Goal: Transaction & Acquisition: Purchase product/service

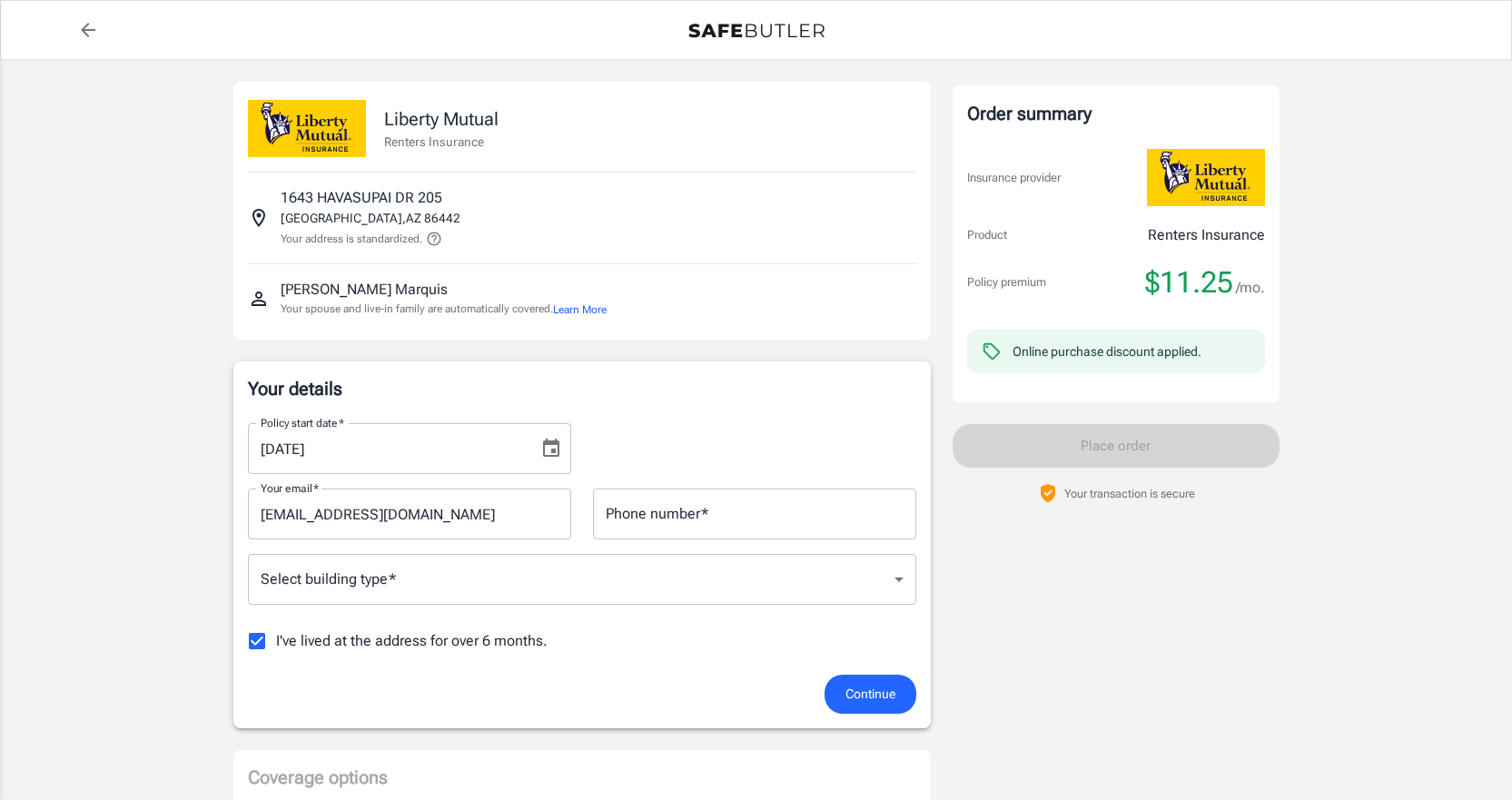
click at [254, 637] on input "I've lived at the address for over 6 months." at bounding box center [257, 641] width 38 height 38
checkbox input "false"
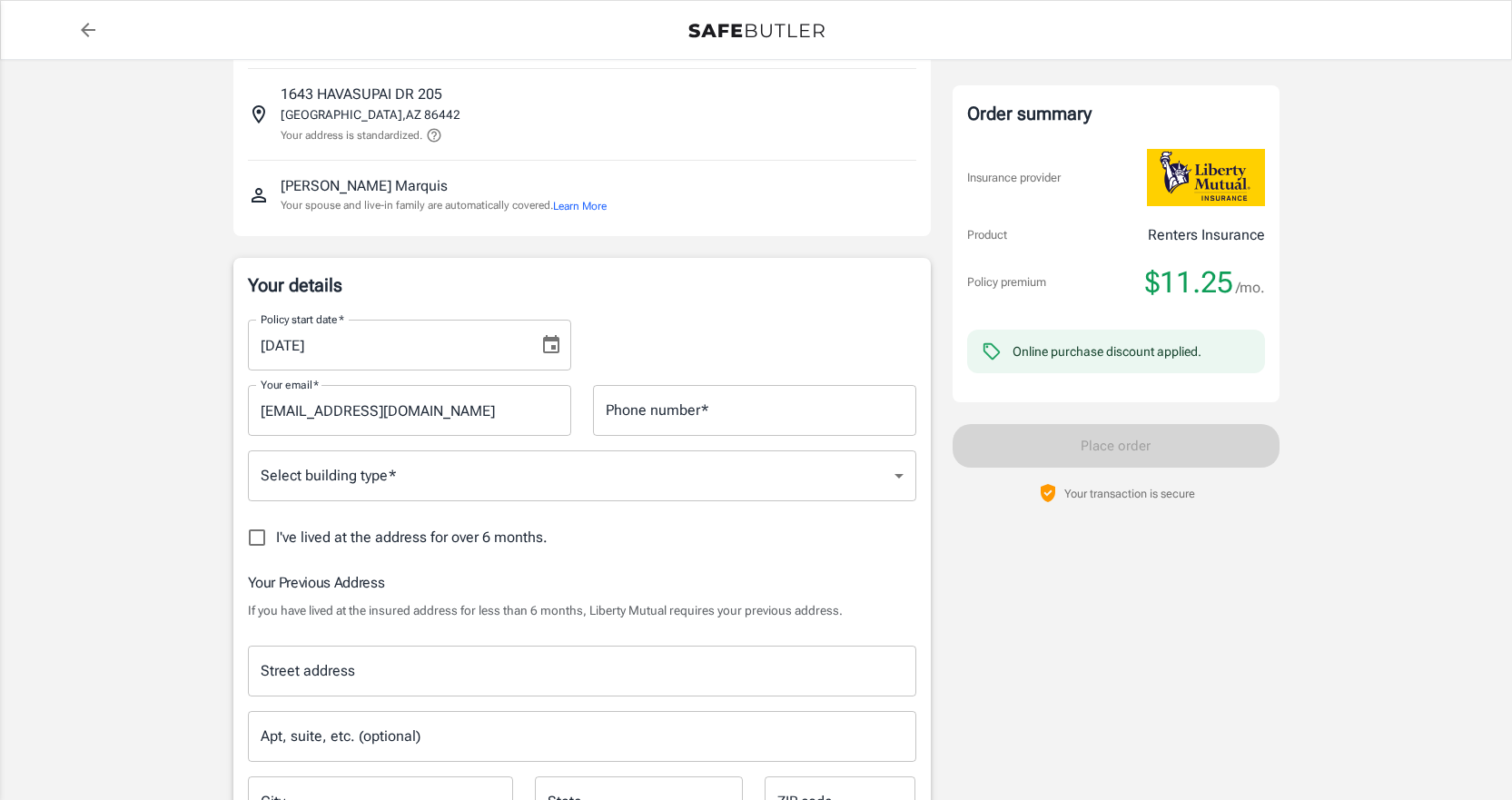
scroll to position [272, 0]
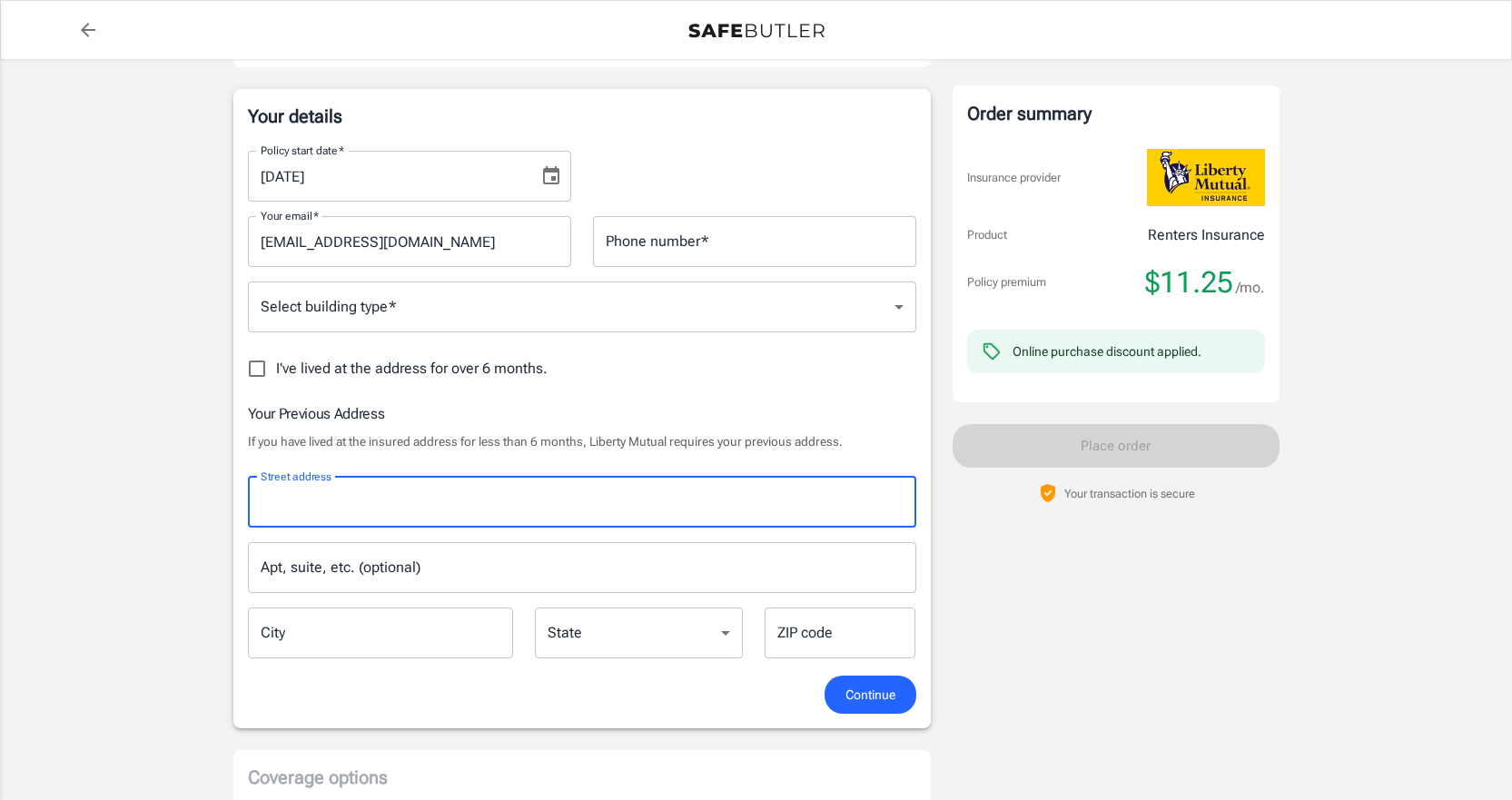
click at [333, 511] on input "Street address" at bounding box center [582, 502] width 652 height 35
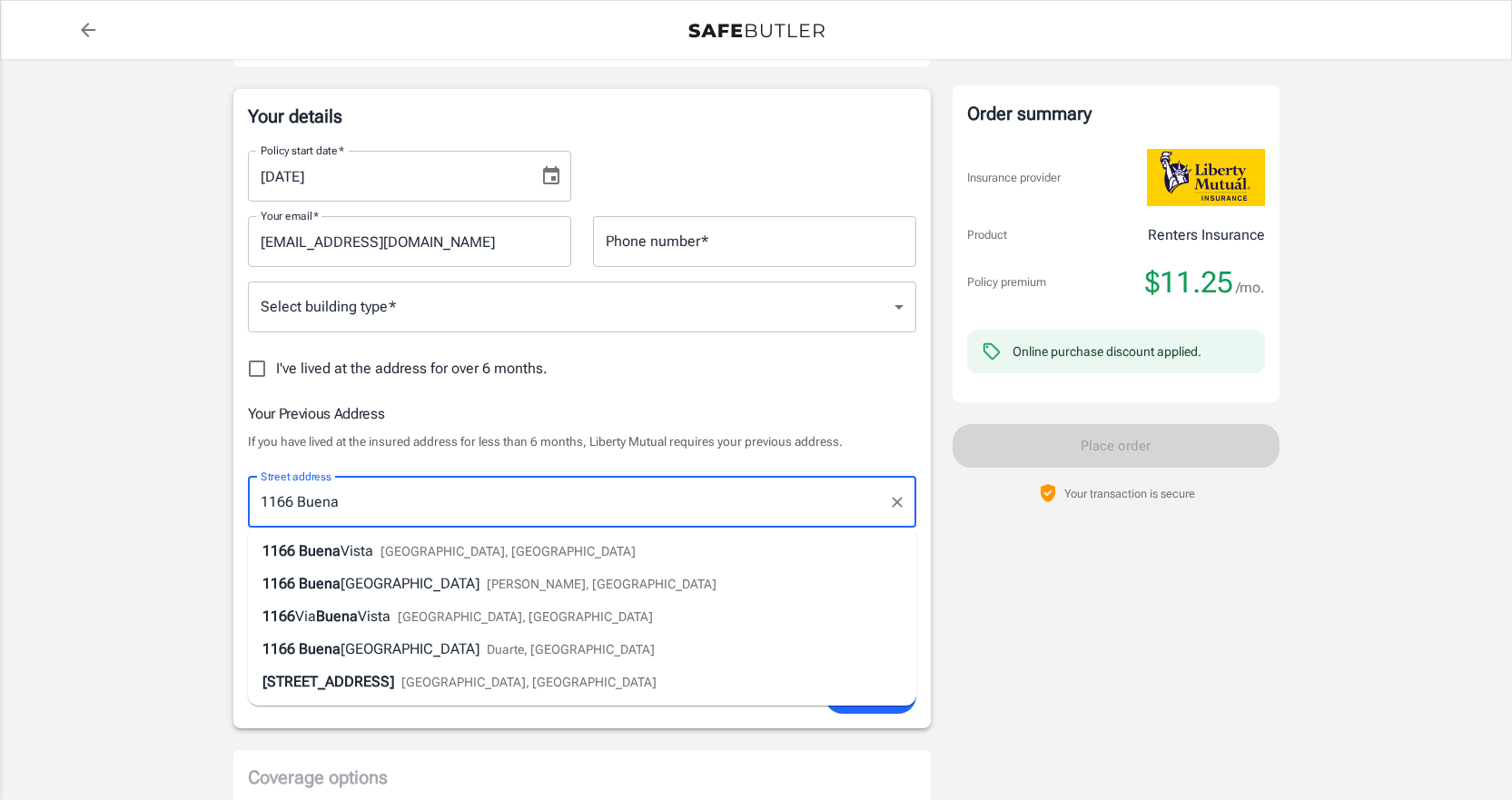
click at [389, 553] on span "[GEOGRAPHIC_DATA], [GEOGRAPHIC_DATA]" at bounding box center [508, 552] width 255 height 15
type input "1166 Buena Vista"
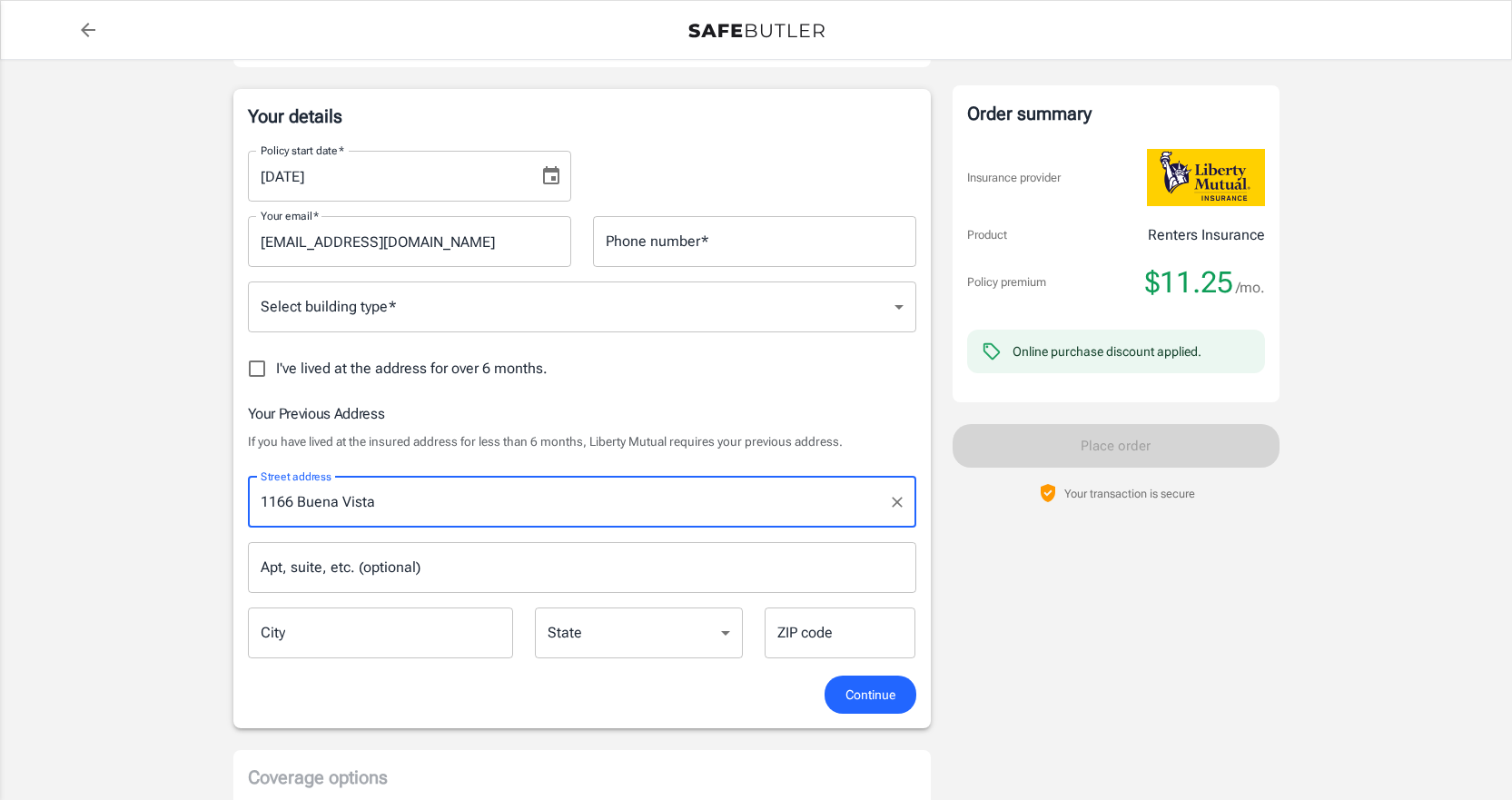
type input "[GEOGRAPHIC_DATA]"
select select "AZ"
type input "86442"
type input "1166 Buena Vista"
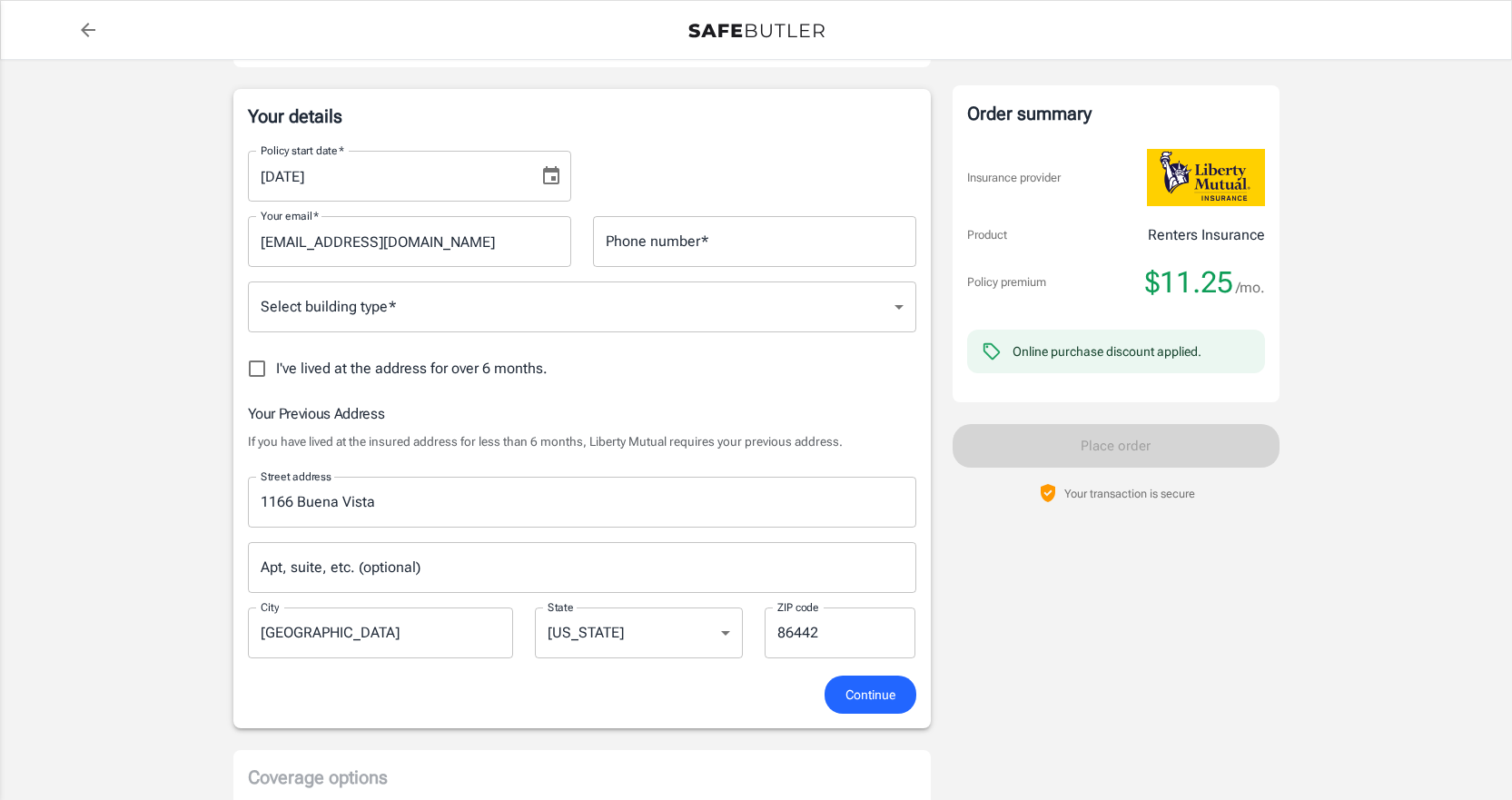
click at [173, 589] on div "Policy premium $ 11.25 /mo Liberty Mutual Renters Insurance [STREET_ADDRESS] Yo…" at bounding box center [756, 689] width 1512 height 1803
click at [784, 313] on body "Policy premium $ 11.25 /mo Liberty Mutual Renters Insurance [STREET_ADDRESS] Yo…" at bounding box center [756, 722] width 1512 height 1990
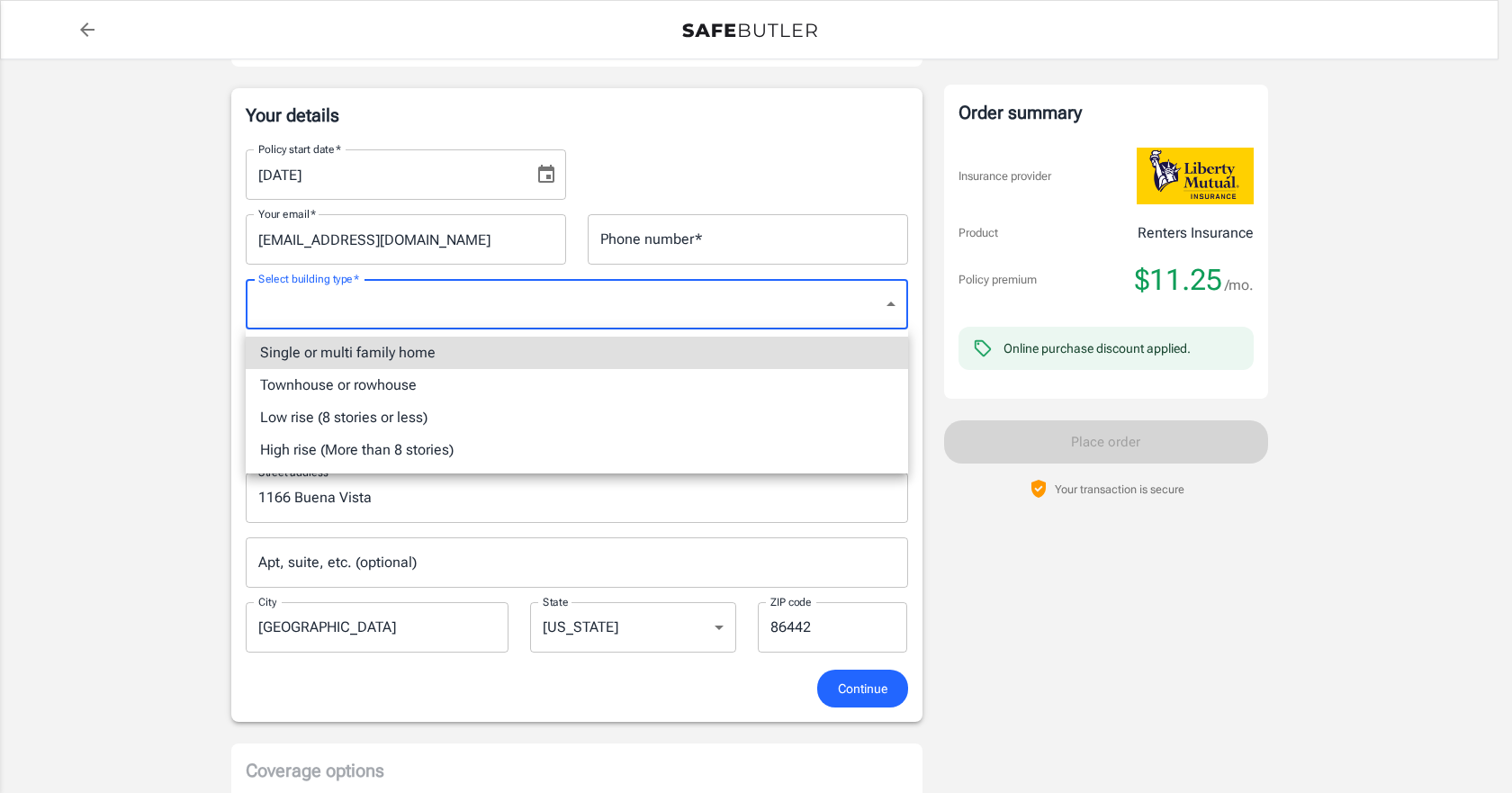
click at [337, 379] on li "Townhouse or rowhouse" at bounding box center [577, 386] width 663 height 33
type input "townhouse"
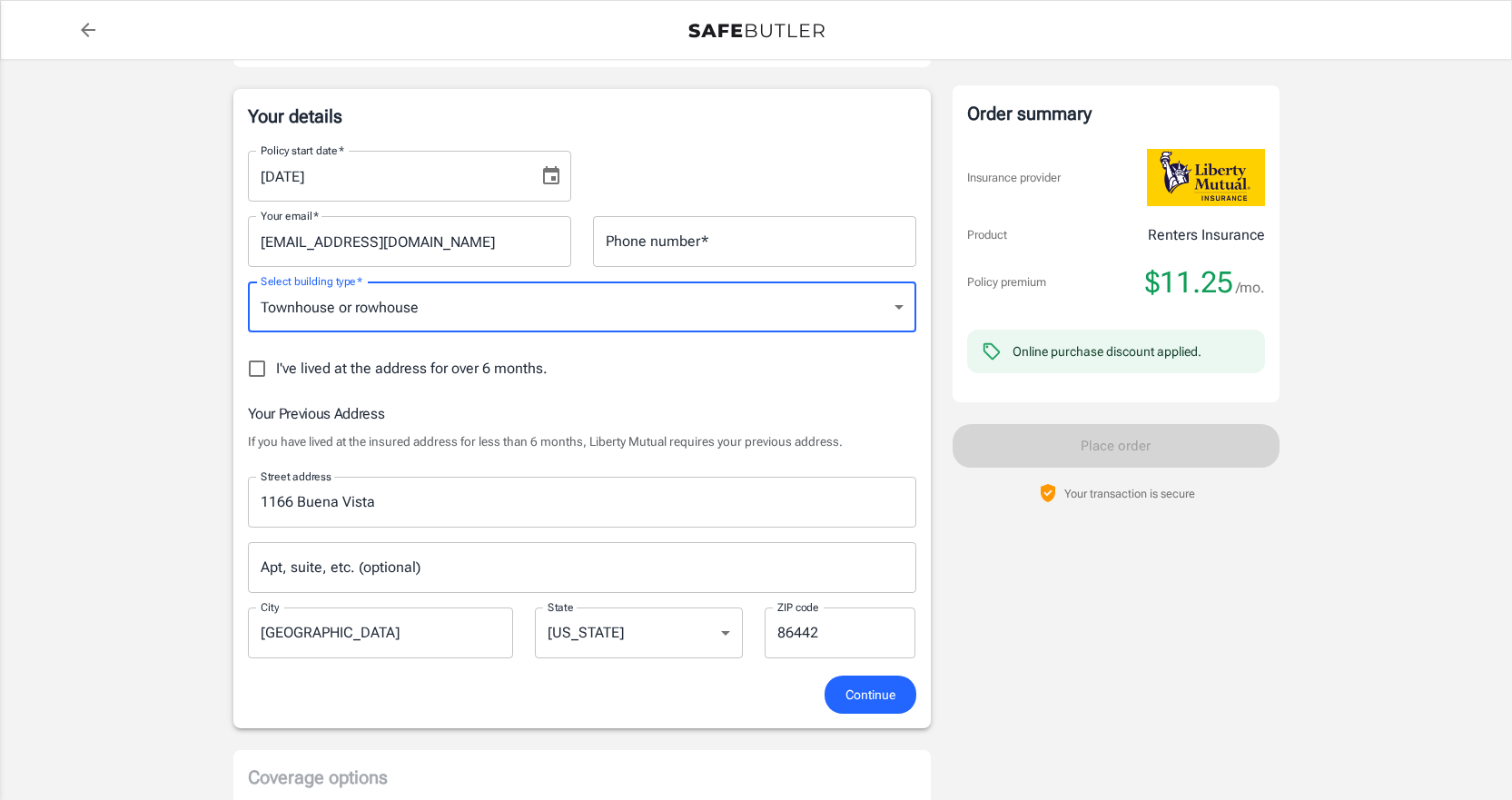
click at [693, 250] on input "Phone number   *" at bounding box center [754, 242] width 323 height 51
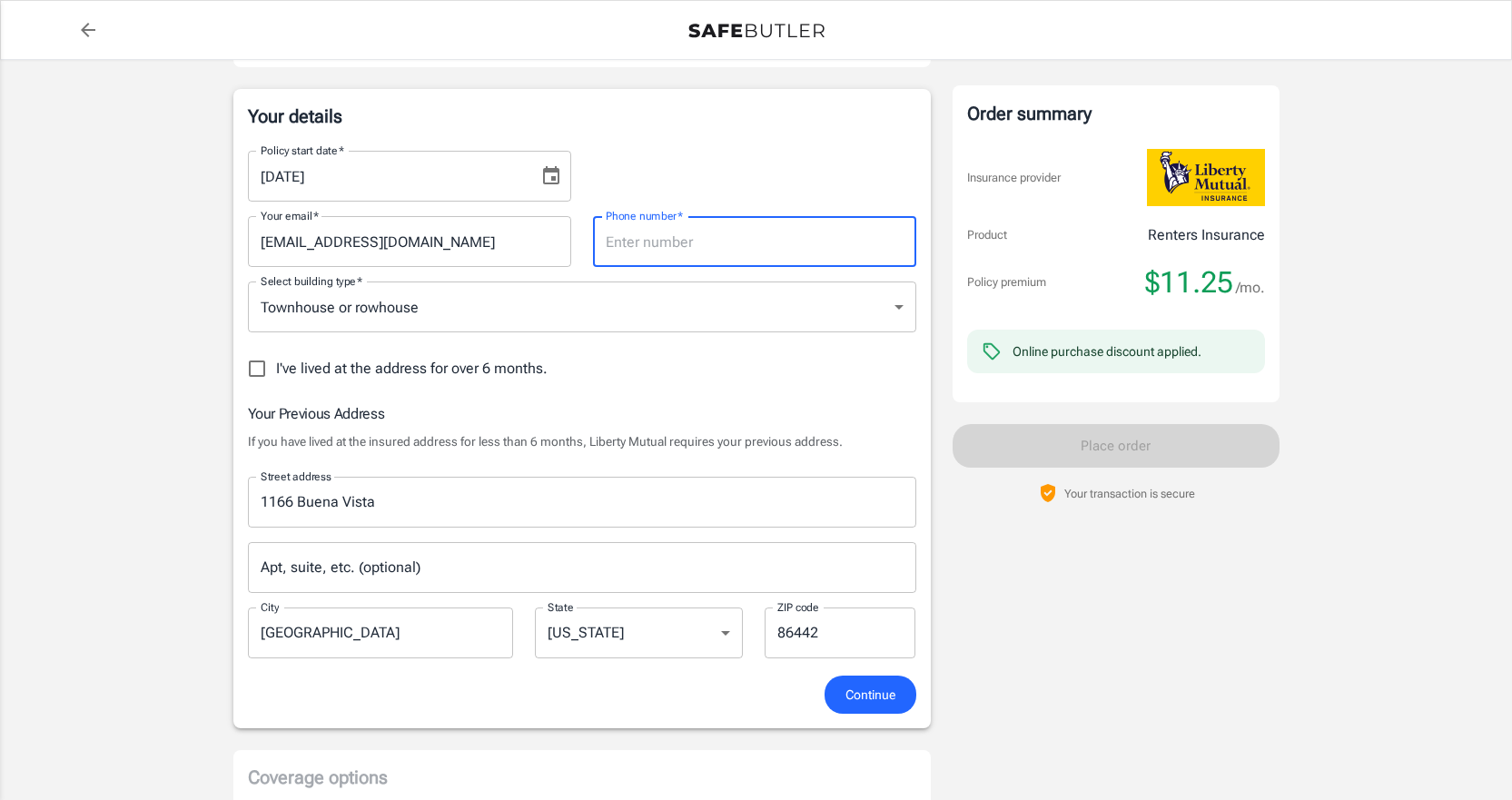
type input "9285425268"
type input "townhouse"
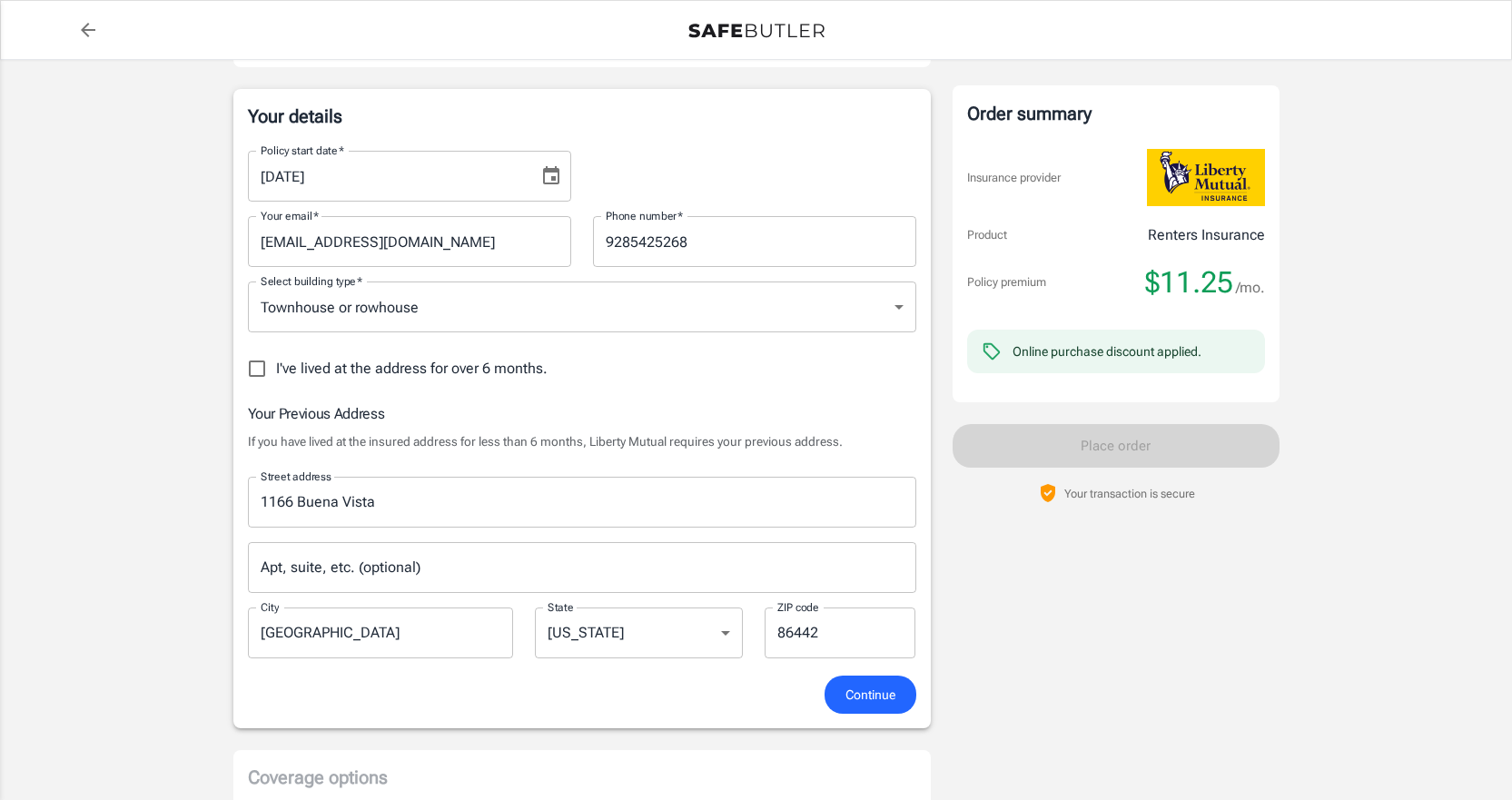
click at [182, 410] on div "Policy premium $ 11.25 /mo Liberty Mutual Renters Insurance [STREET_ADDRESS] Yo…" at bounding box center [756, 689] width 1512 height 1803
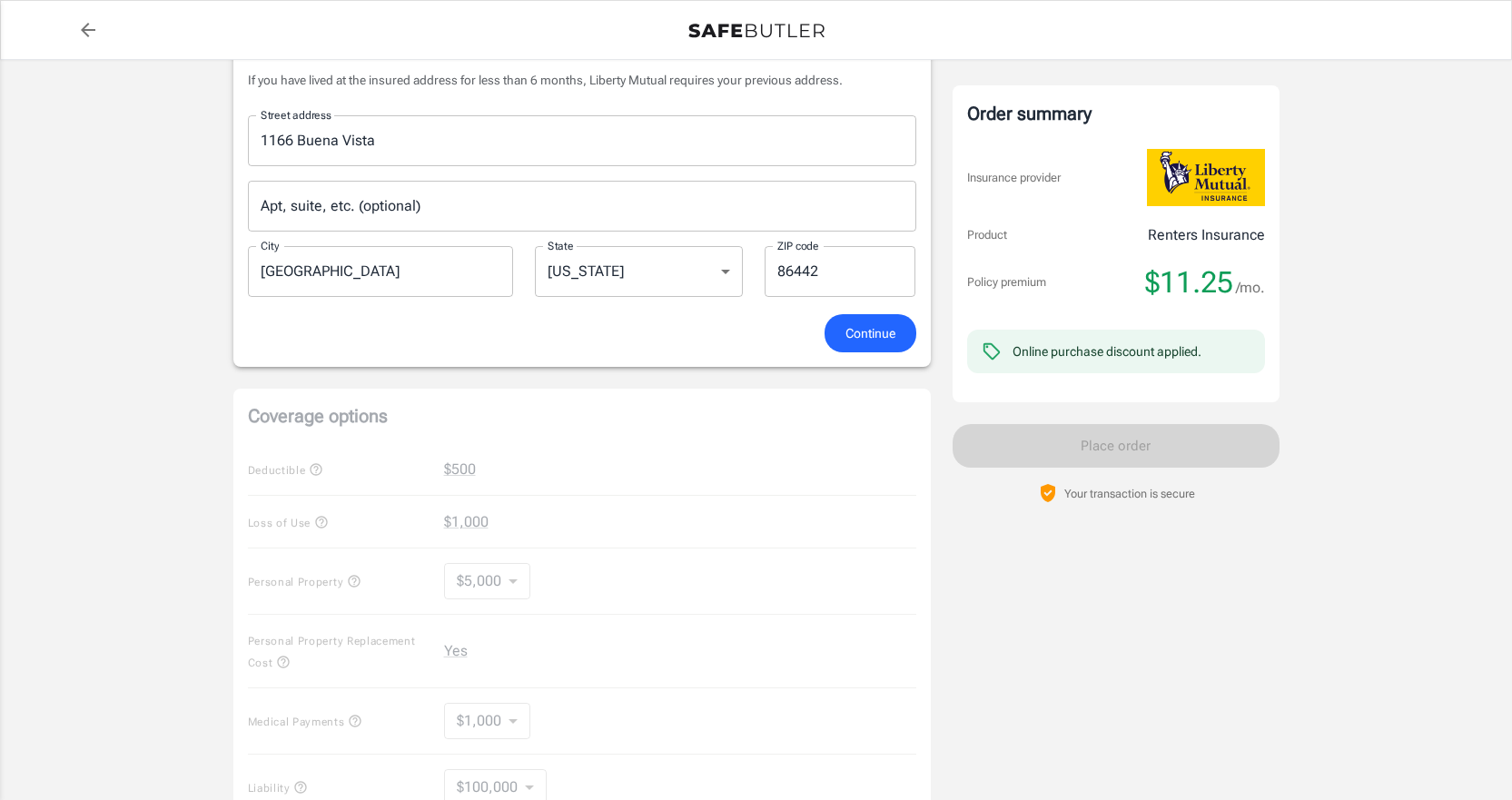
scroll to position [636, 0]
click at [845, 339] on span "Continue" at bounding box center [870, 332] width 50 height 23
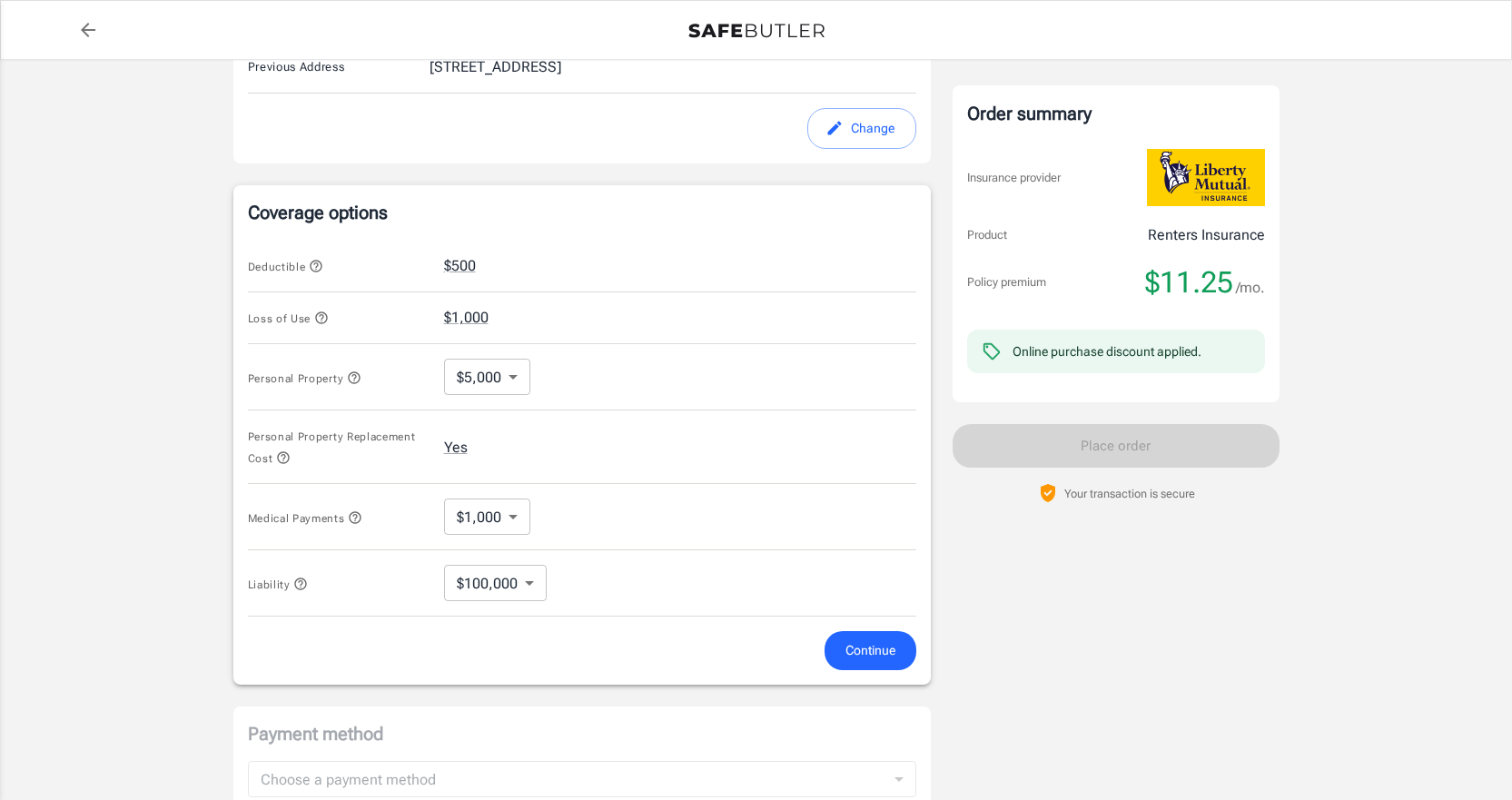
scroll to position [668, 0]
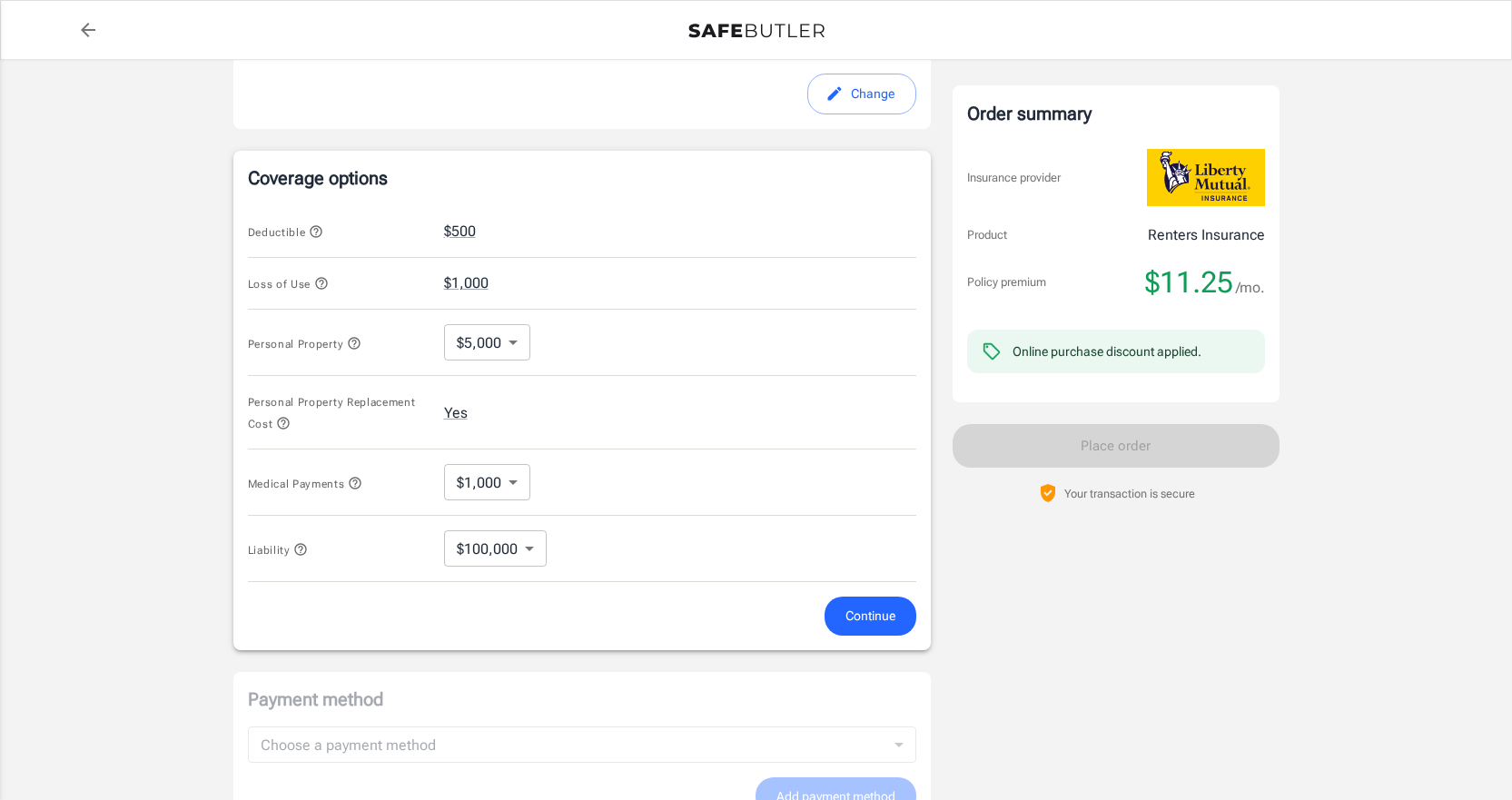
click at [509, 347] on body "Policy premium $ 11.25 /mo Liberty Mutual Renters Insurance [STREET_ADDRESS] Yo…" at bounding box center [756, 225] width 1512 height 1785
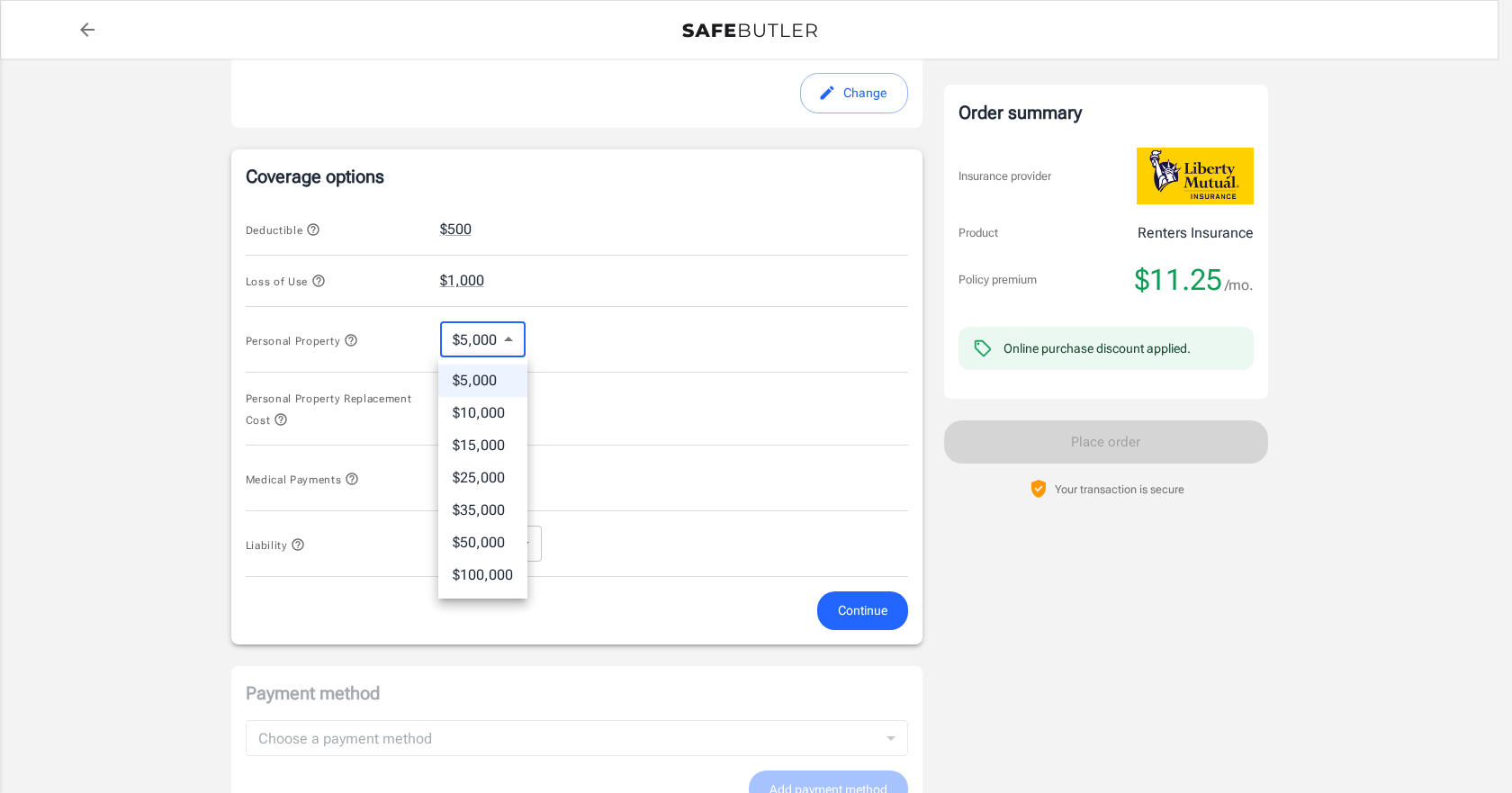
click at [502, 339] on div at bounding box center [756, 396] width 1512 height 793
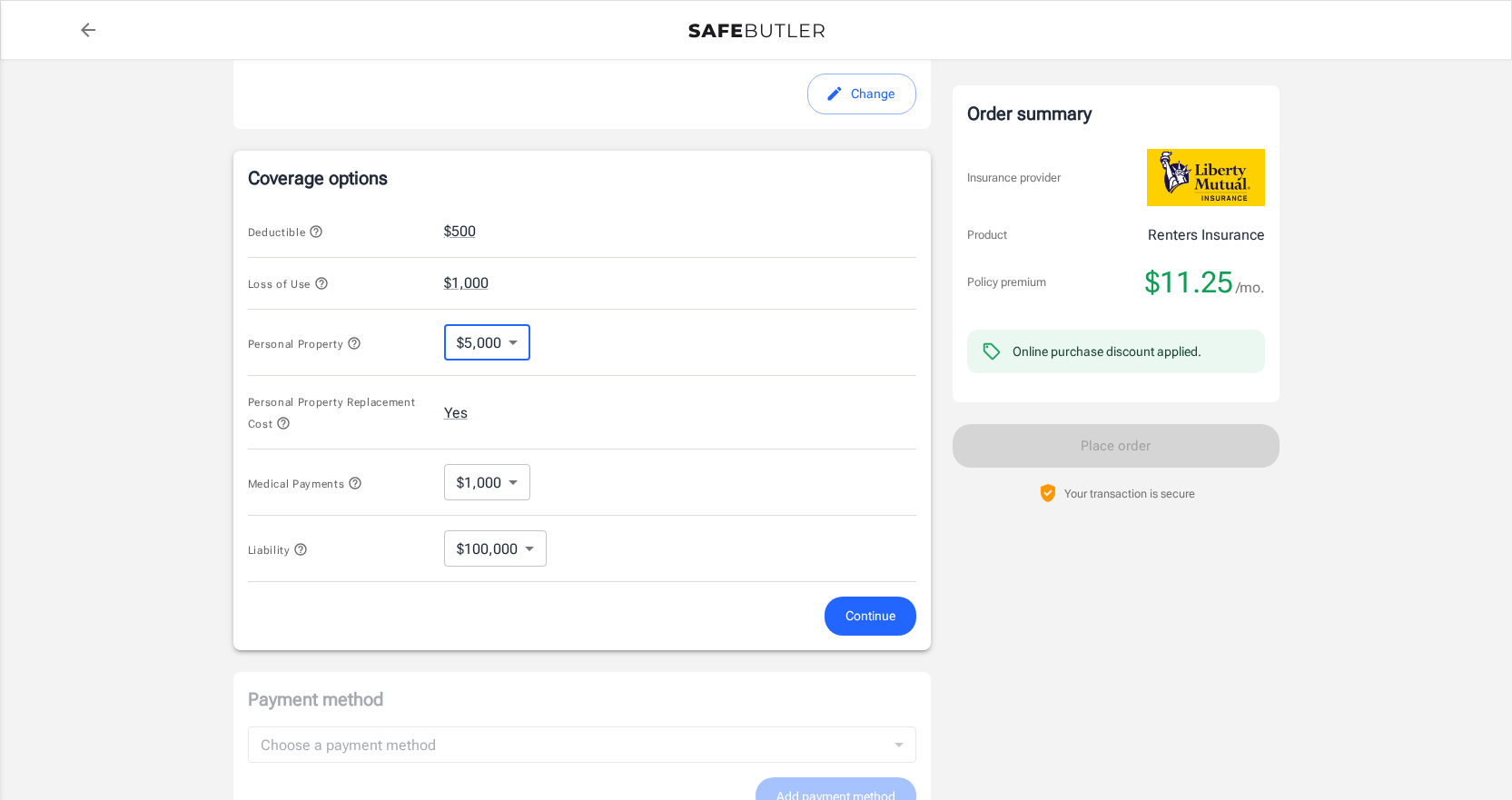
click at [516, 480] on body "Policy premium $ 11.25 /mo Liberty Mutual Renters Insurance [STREET_ADDRESS] Yo…" at bounding box center [756, 225] width 1512 height 1785
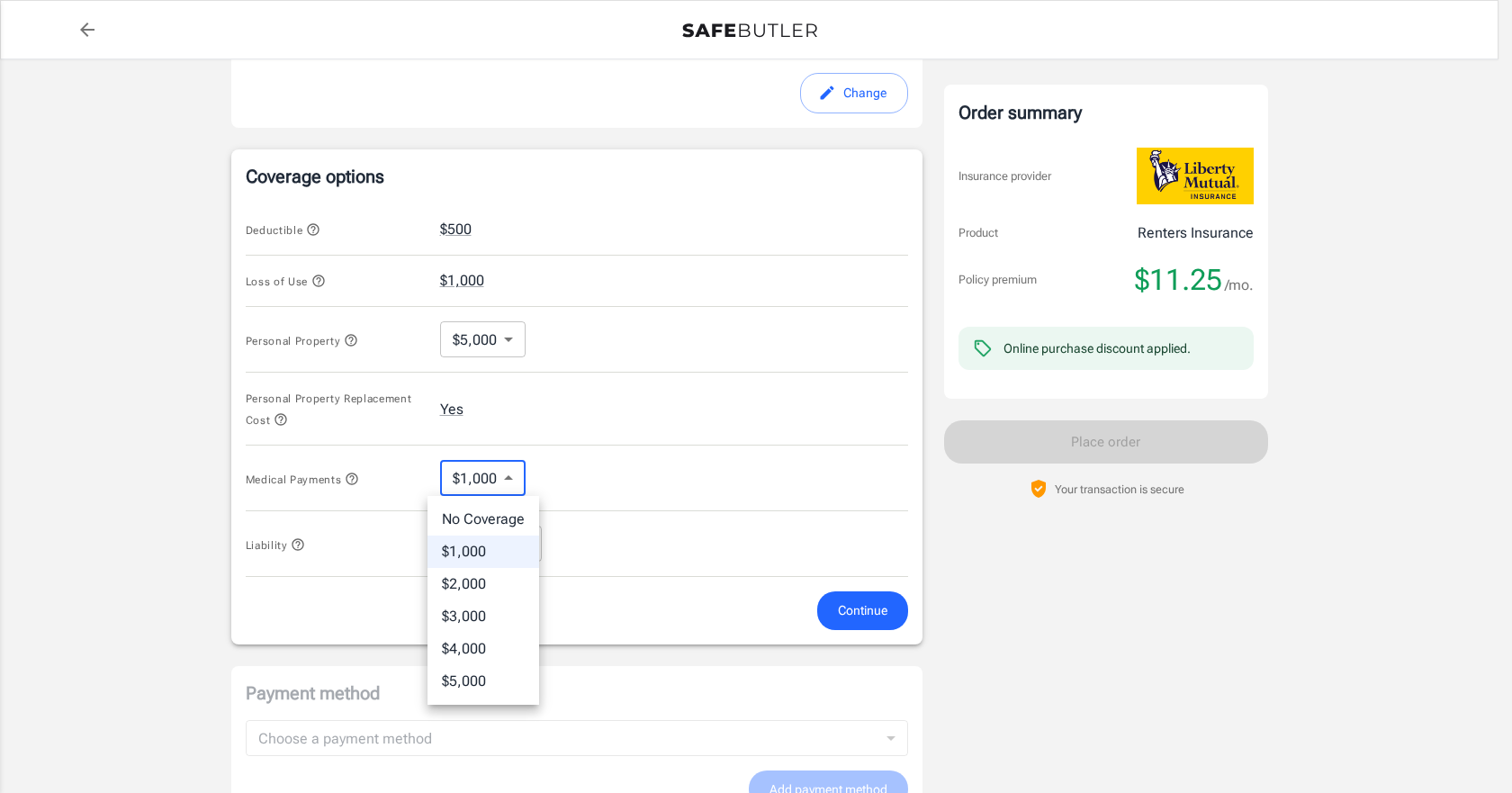
click at [510, 476] on div at bounding box center [756, 396] width 1512 height 793
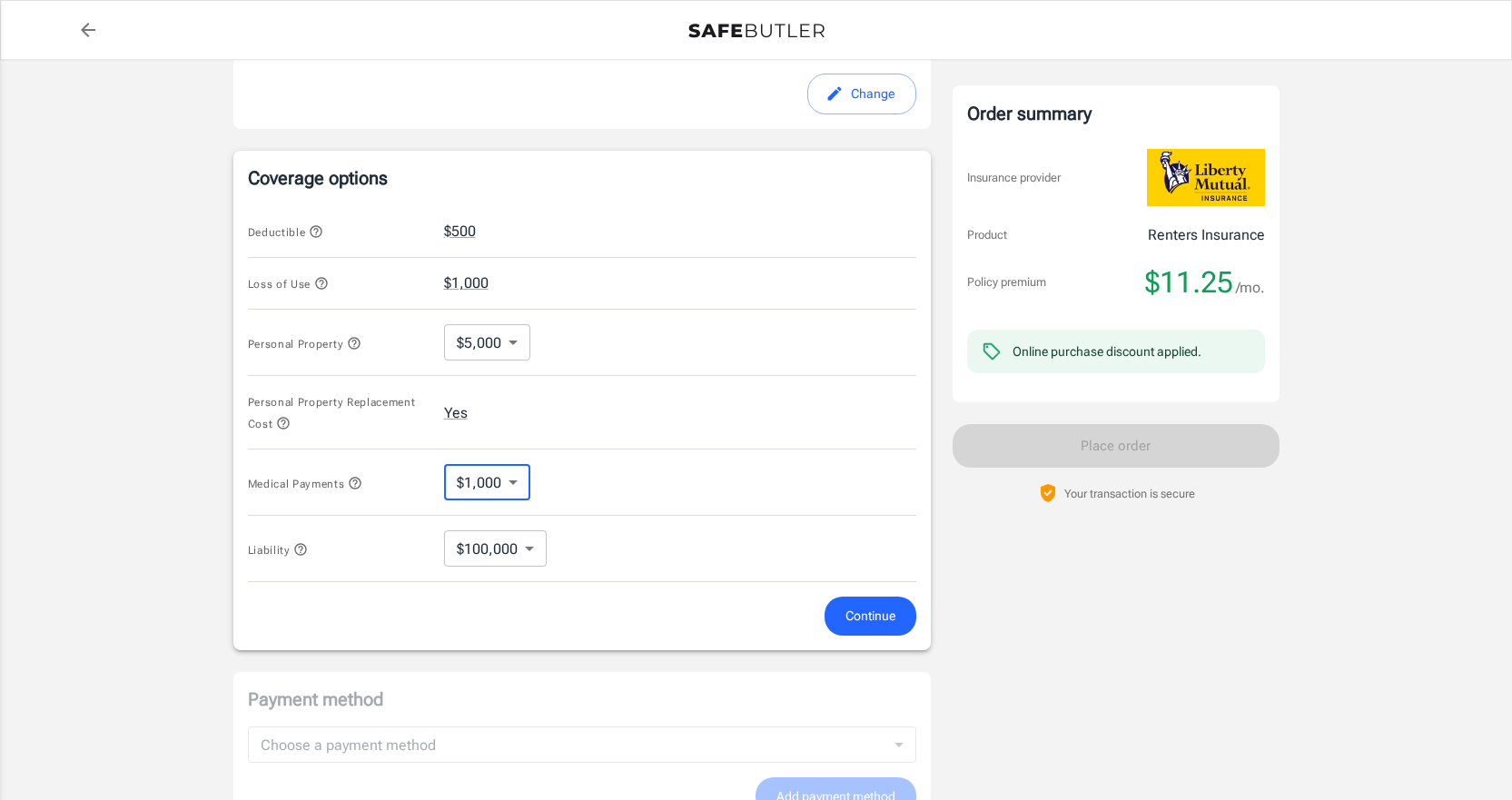
click at [514, 480] on body "Policy premium $ 11.25 /mo Liberty Mutual Renters Insurance [STREET_ADDRESS] Yo…" at bounding box center [756, 225] width 1512 height 1785
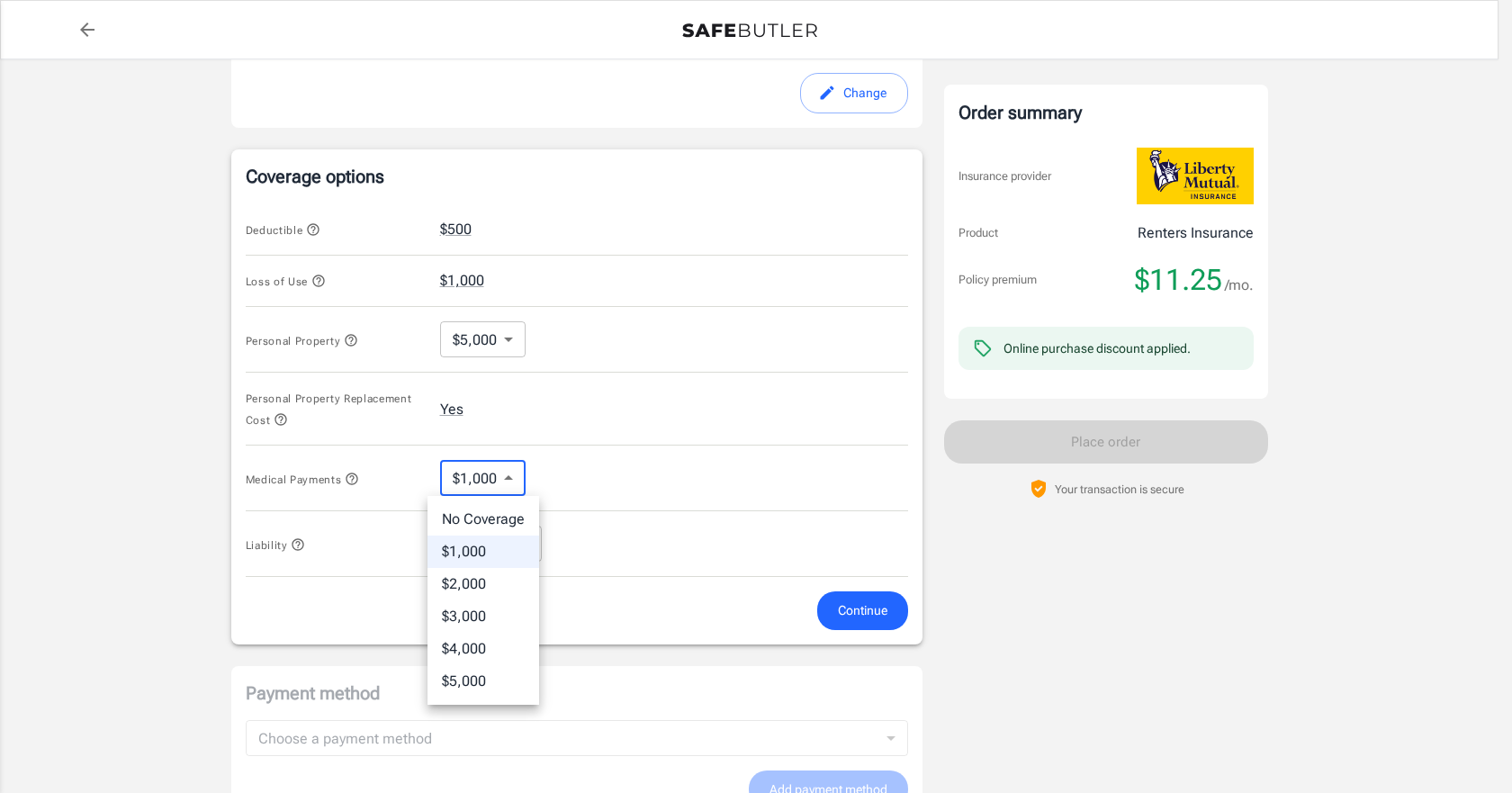
click at [497, 522] on li "No Coverage" at bounding box center [483, 520] width 111 height 33
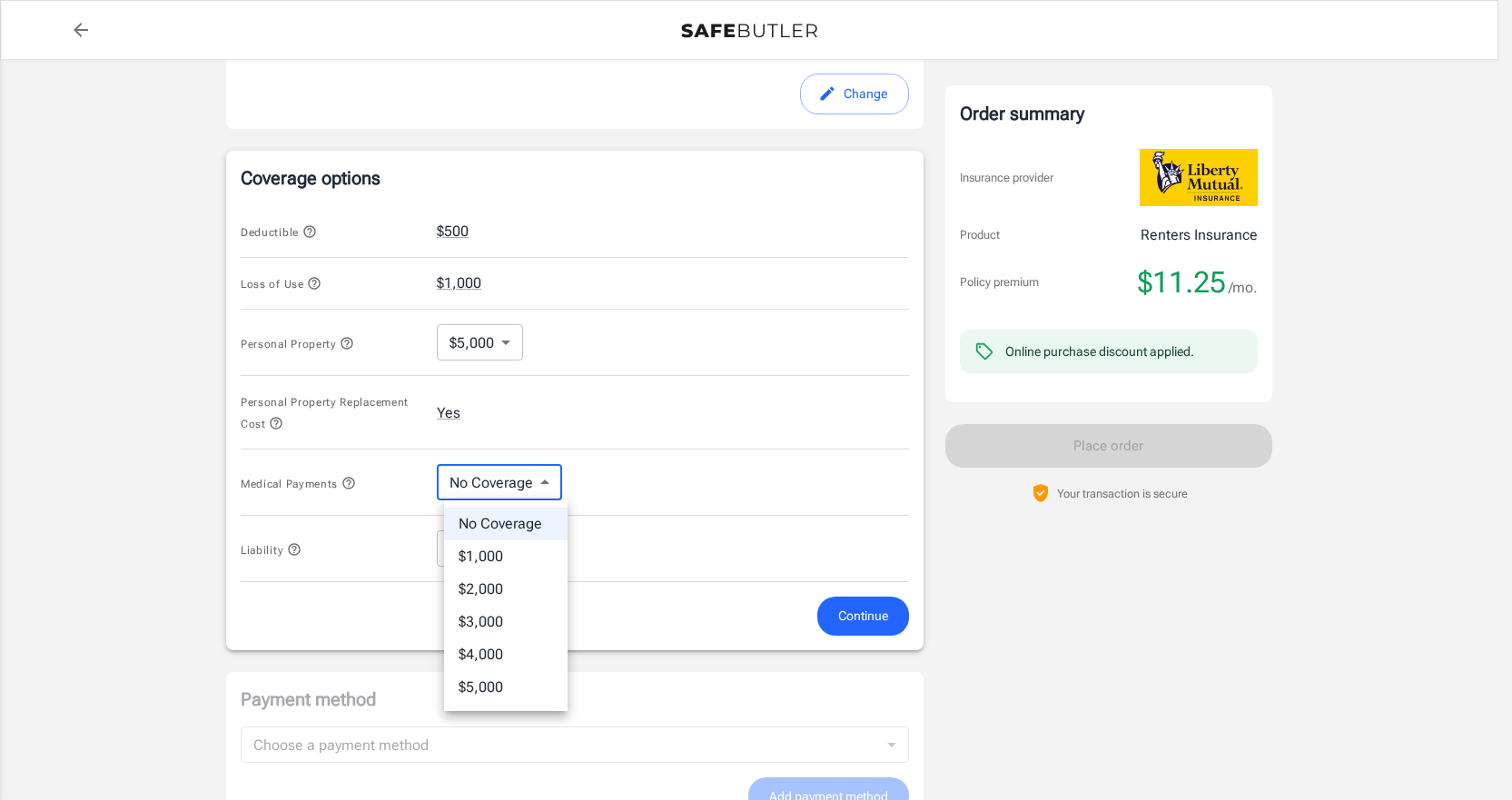
click at [503, 470] on body "Policy premium $ 11.25 /mo Liberty Mutual Renters Insurance [STREET_ADDRESS] Yo…" at bounding box center [756, 225] width 1512 height 1785
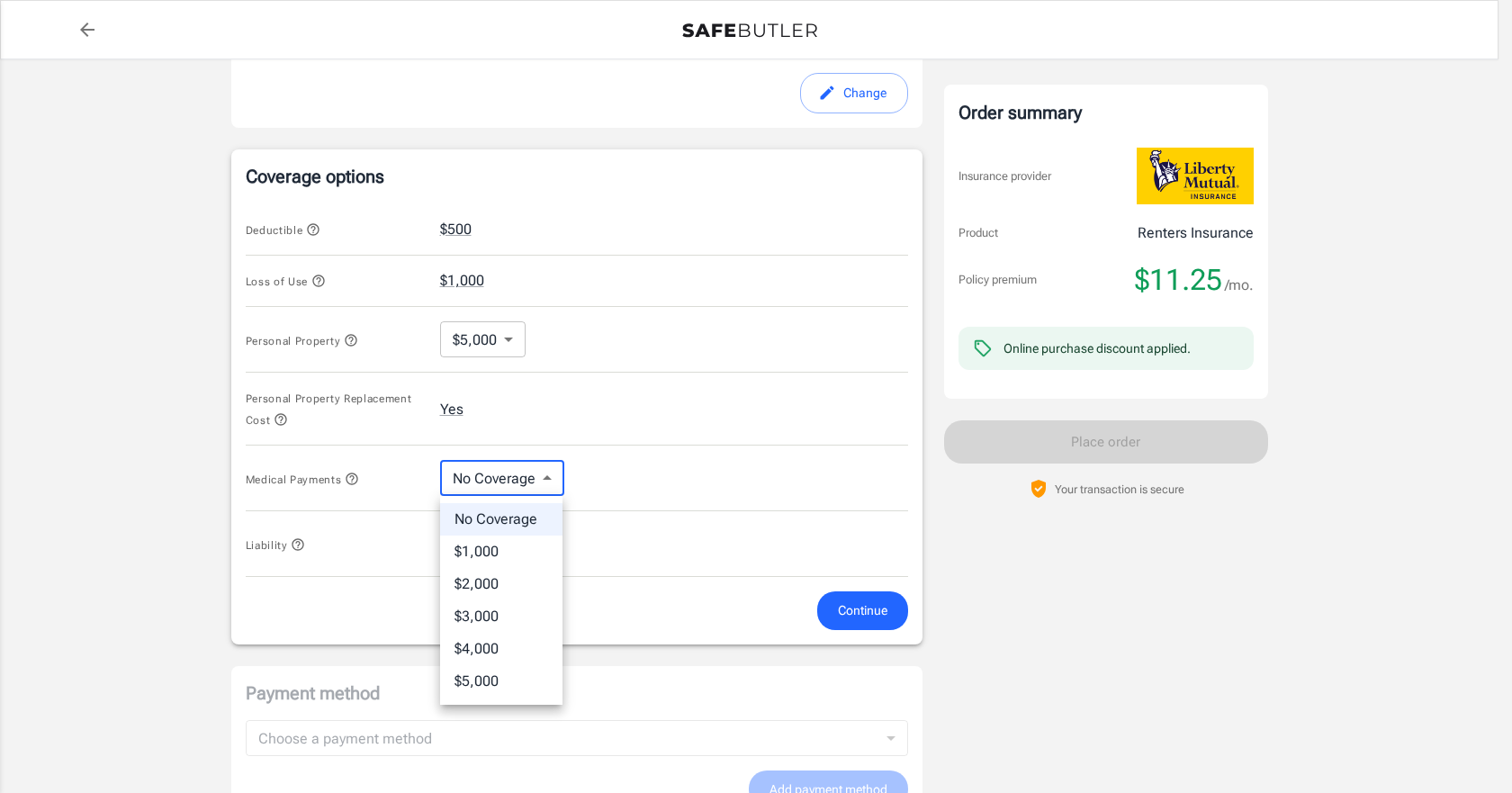
click at [498, 555] on li "$1,000" at bounding box center [501, 552] width 122 height 33
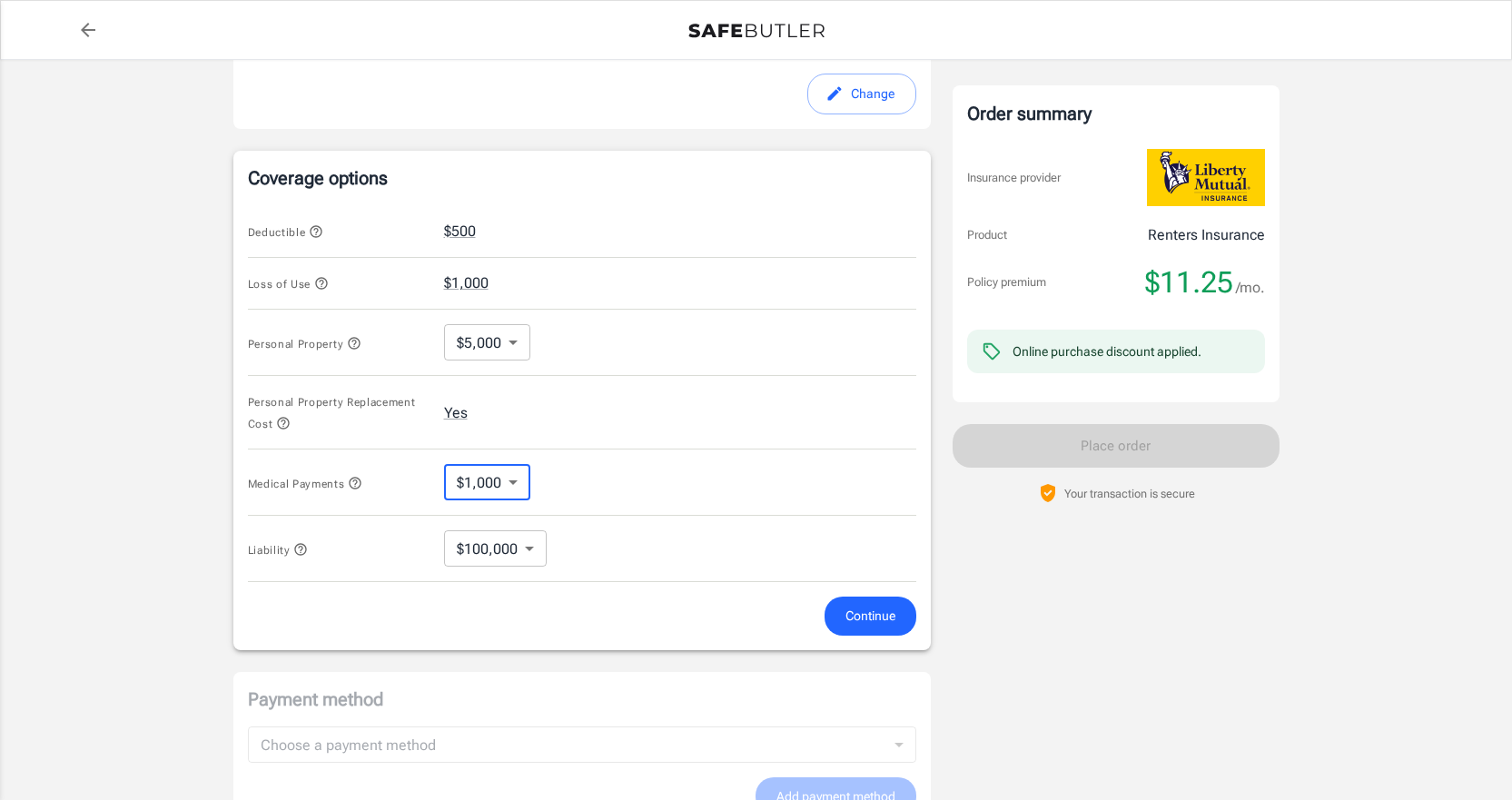
click at [509, 483] on body "Policy premium $ 11.25 /mo Liberty Mutual Renters Insurance [STREET_ADDRESS] Yo…" at bounding box center [756, 225] width 1512 height 1785
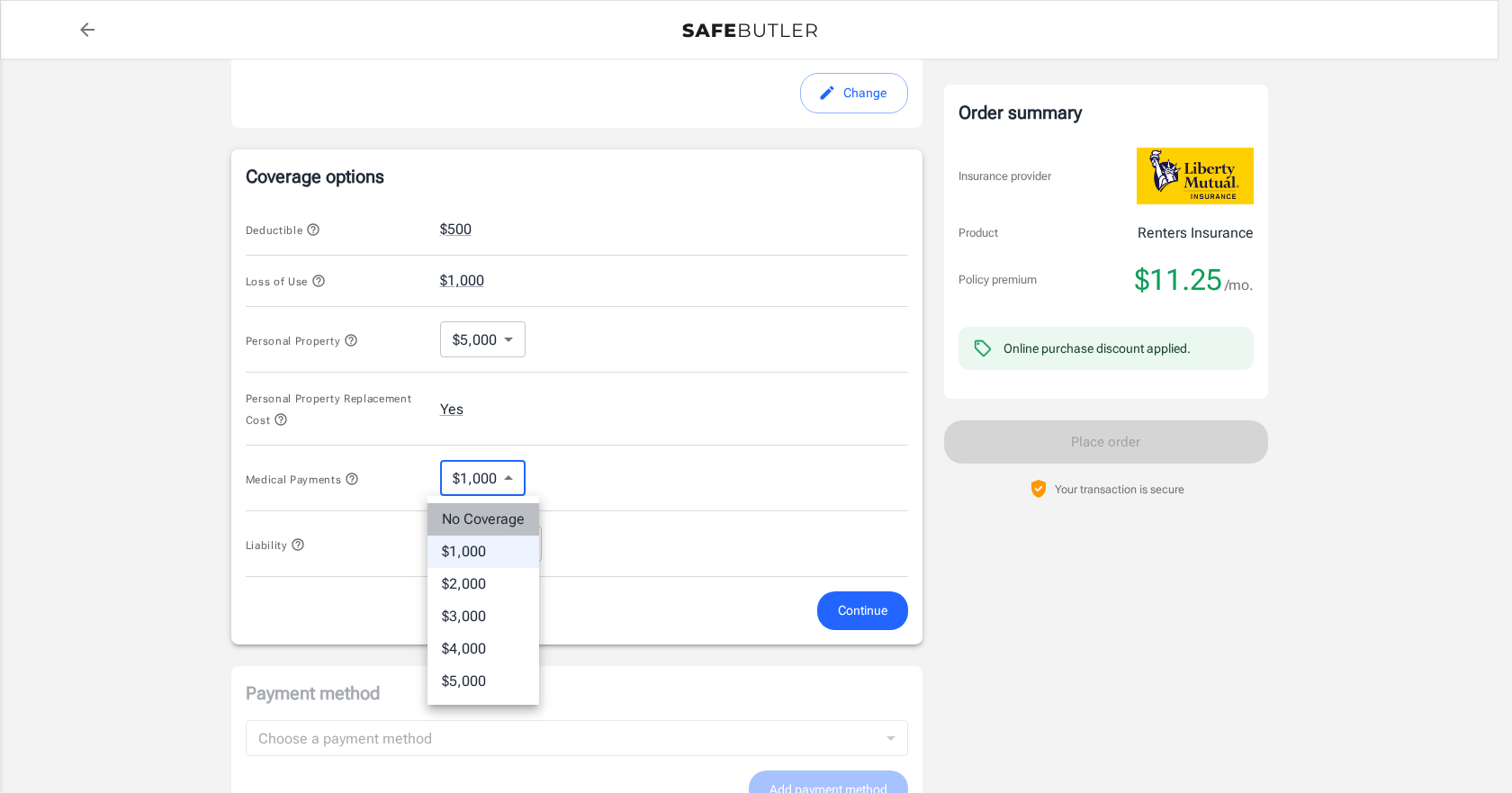
click at [483, 520] on li "No Coverage" at bounding box center [483, 520] width 111 height 33
type input "No Coverage"
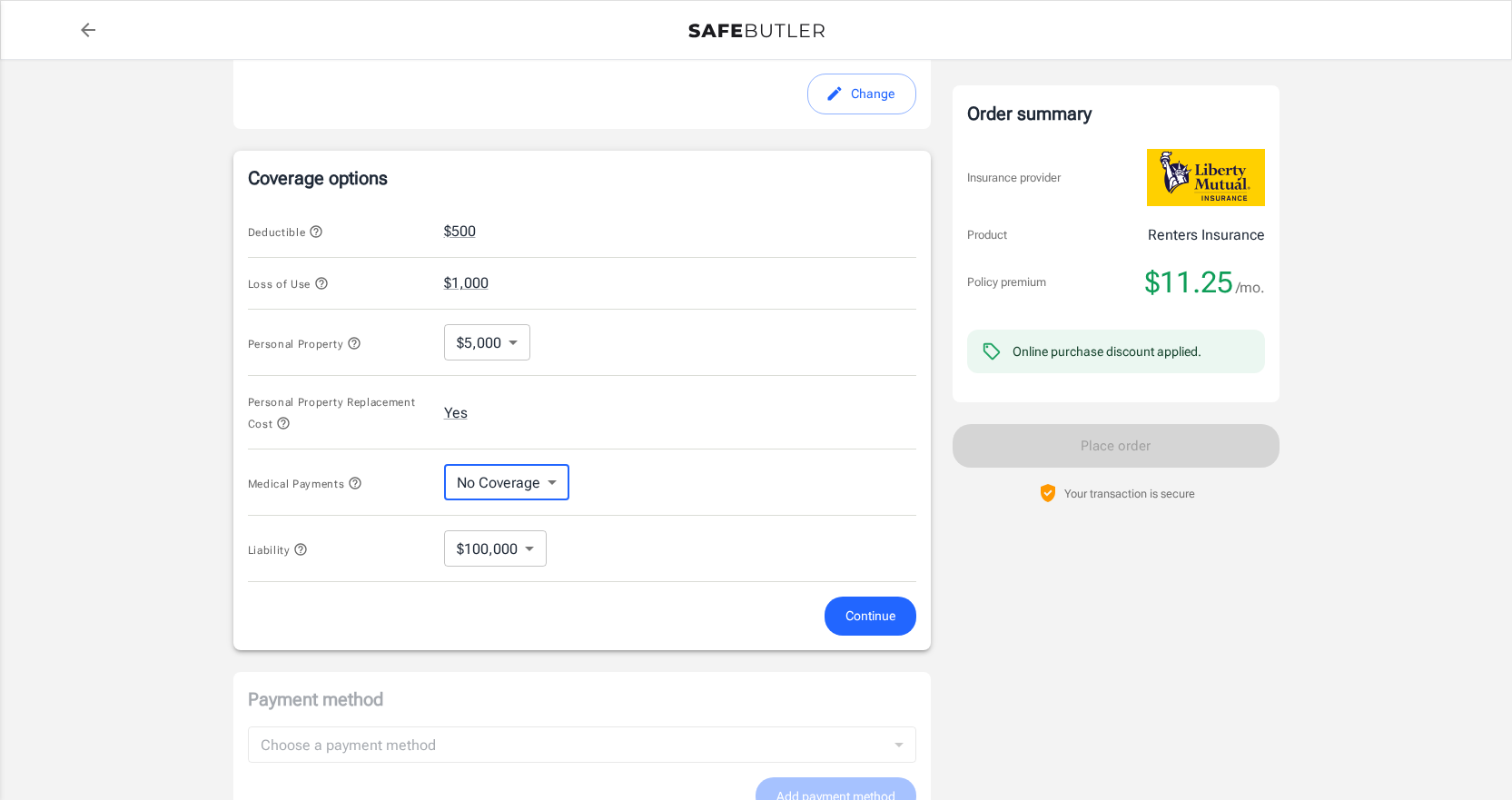
click at [856, 628] on button "Continue" at bounding box center [870, 616] width 91 height 39
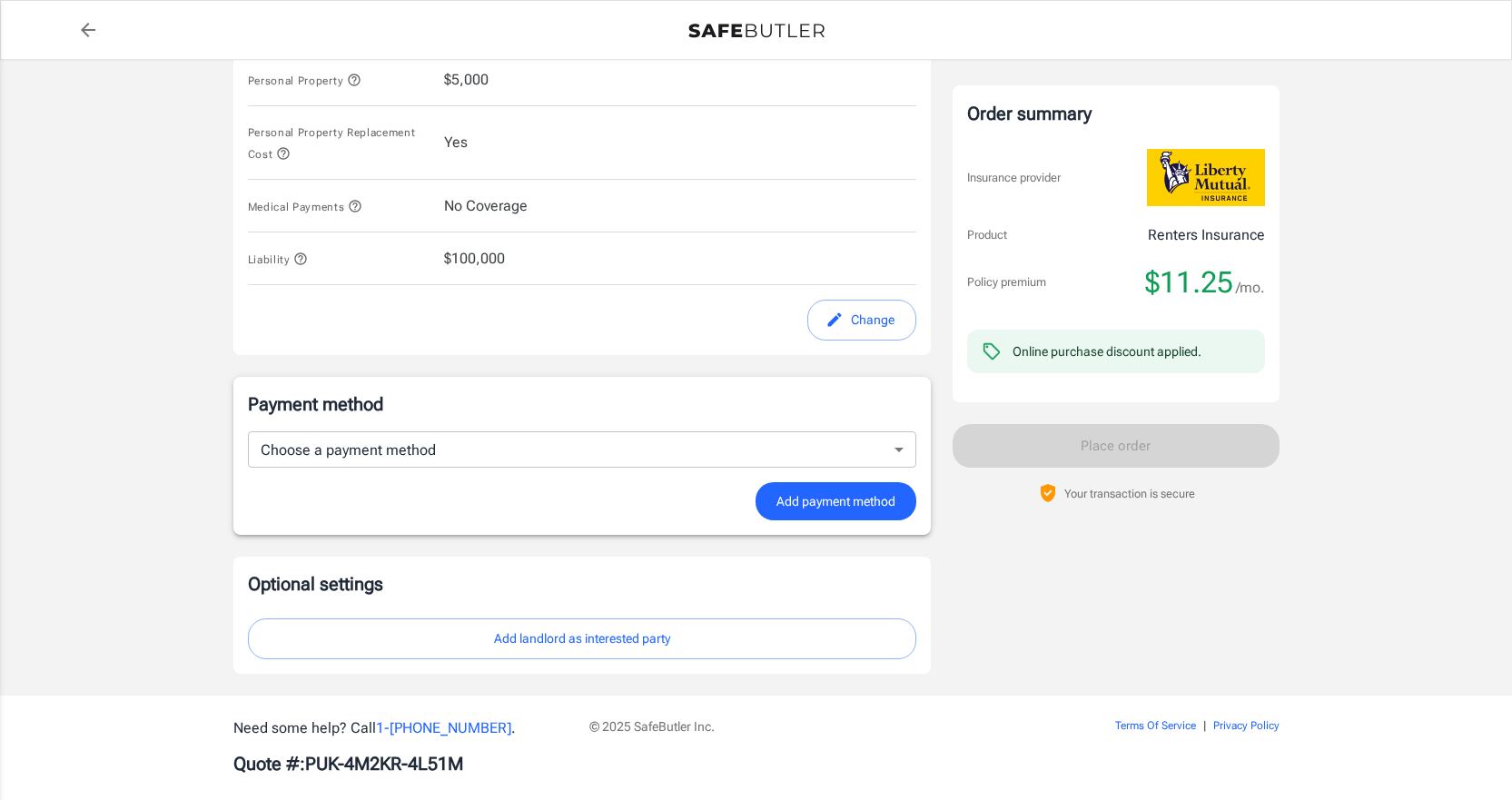
scroll to position [946, 0]
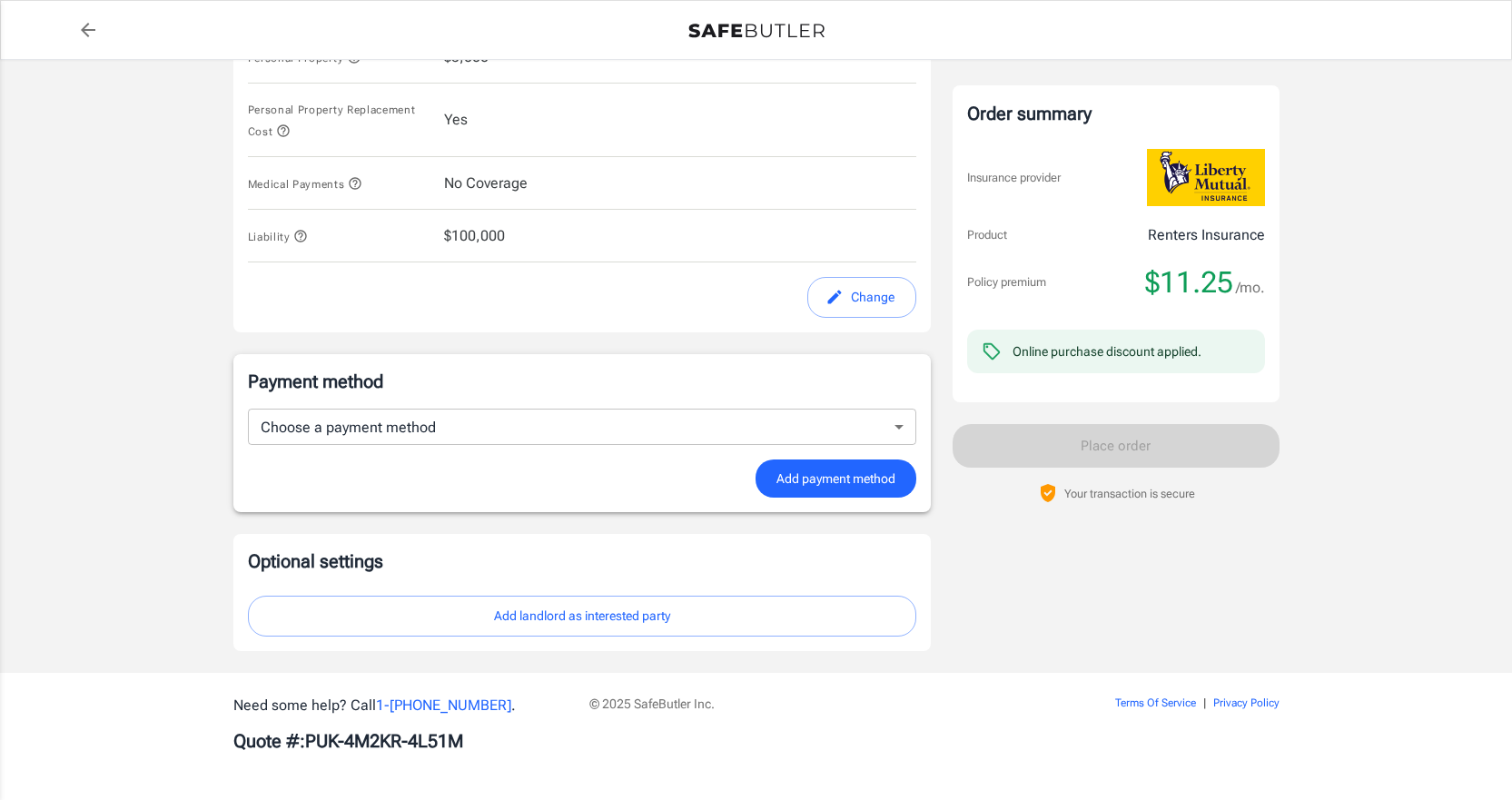
click at [857, 298] on button "Change" at bounding box center [861, 297] width 109 height 41
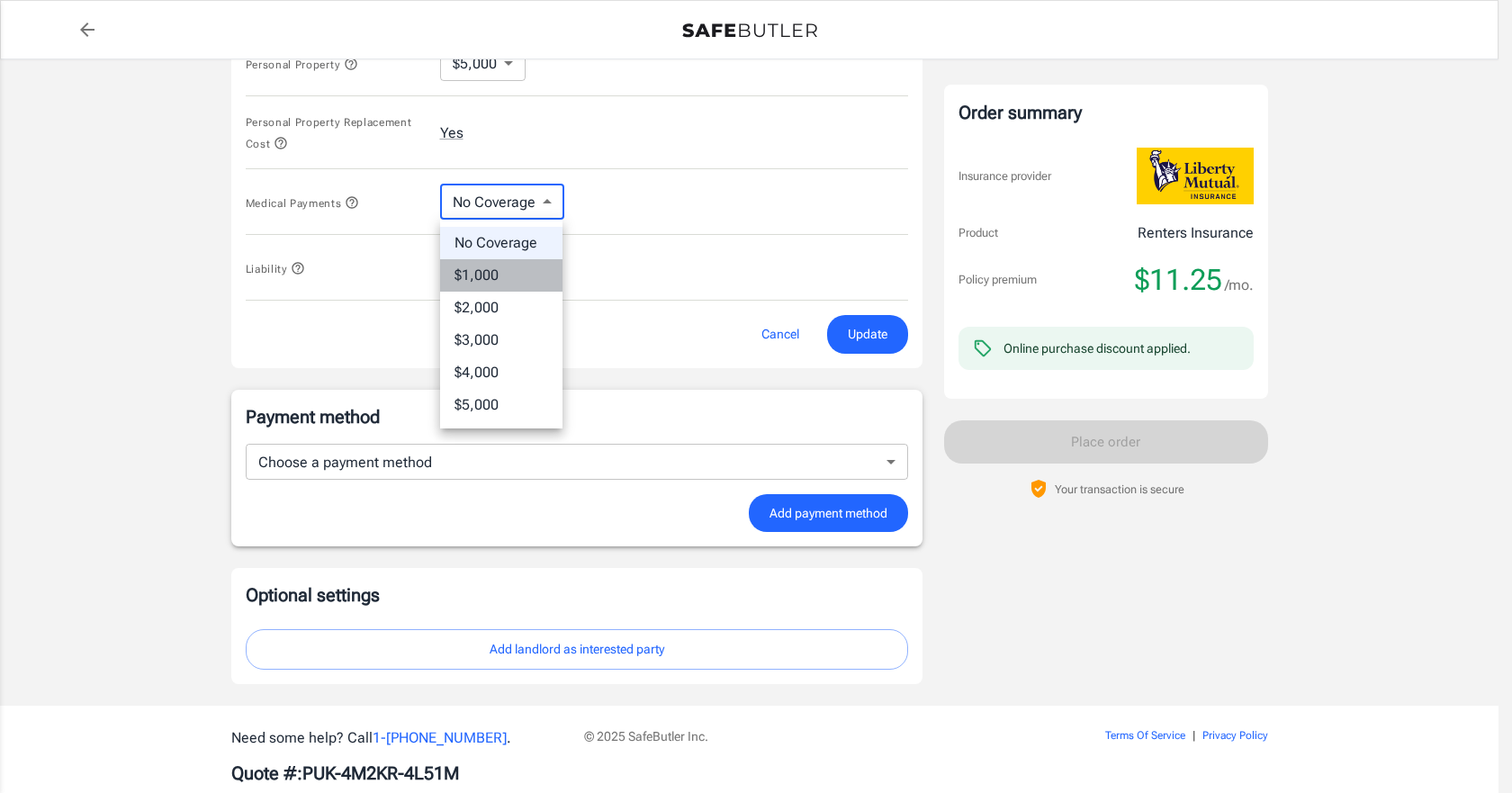
click at [523, 263] on li "$1,000" at bounding box center [501, 275] width 122 height 33
type input "1000"
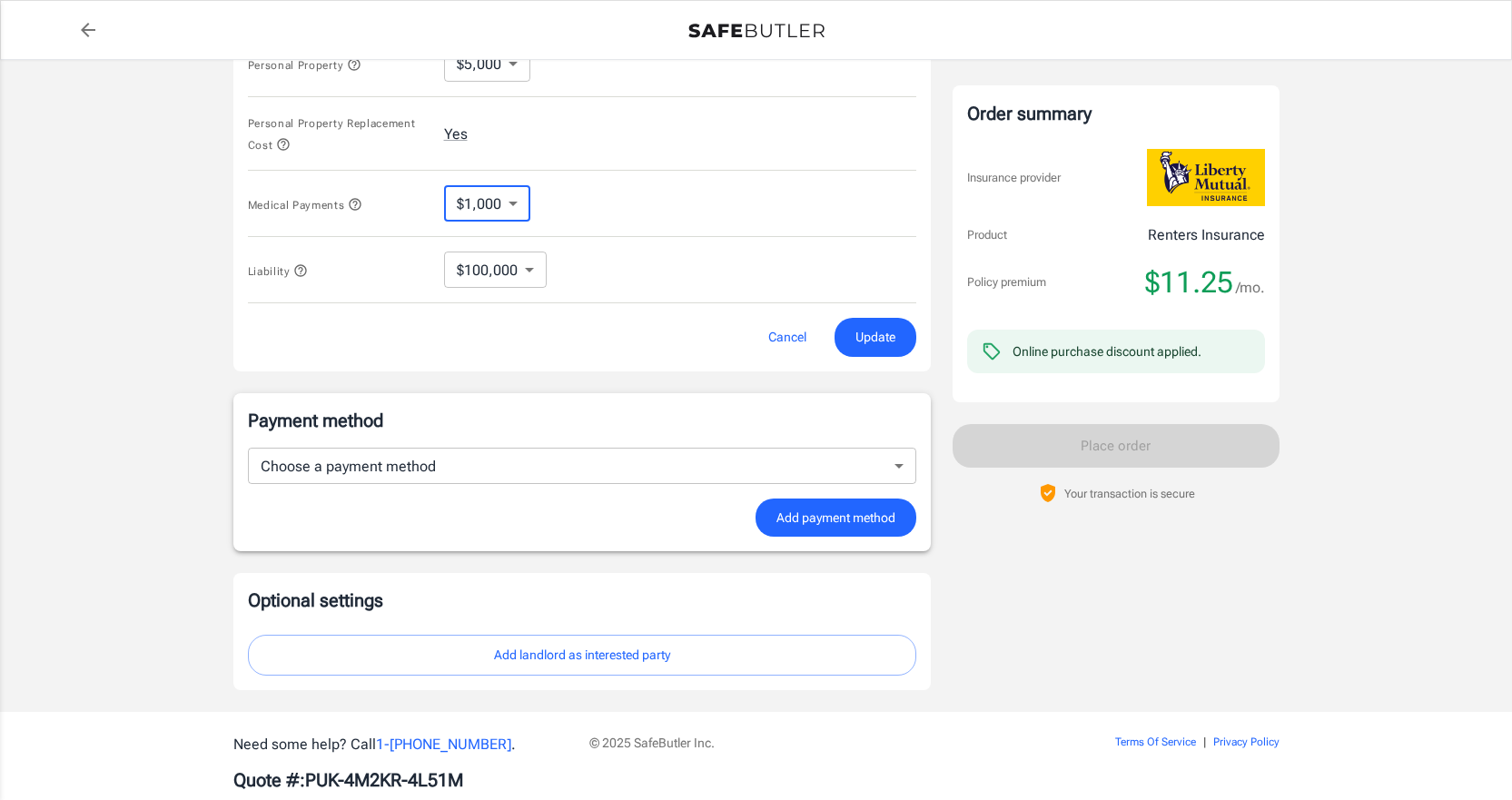
click at [868, 341] on span "Update" at bounding box center [876, 337] width 40 height 23
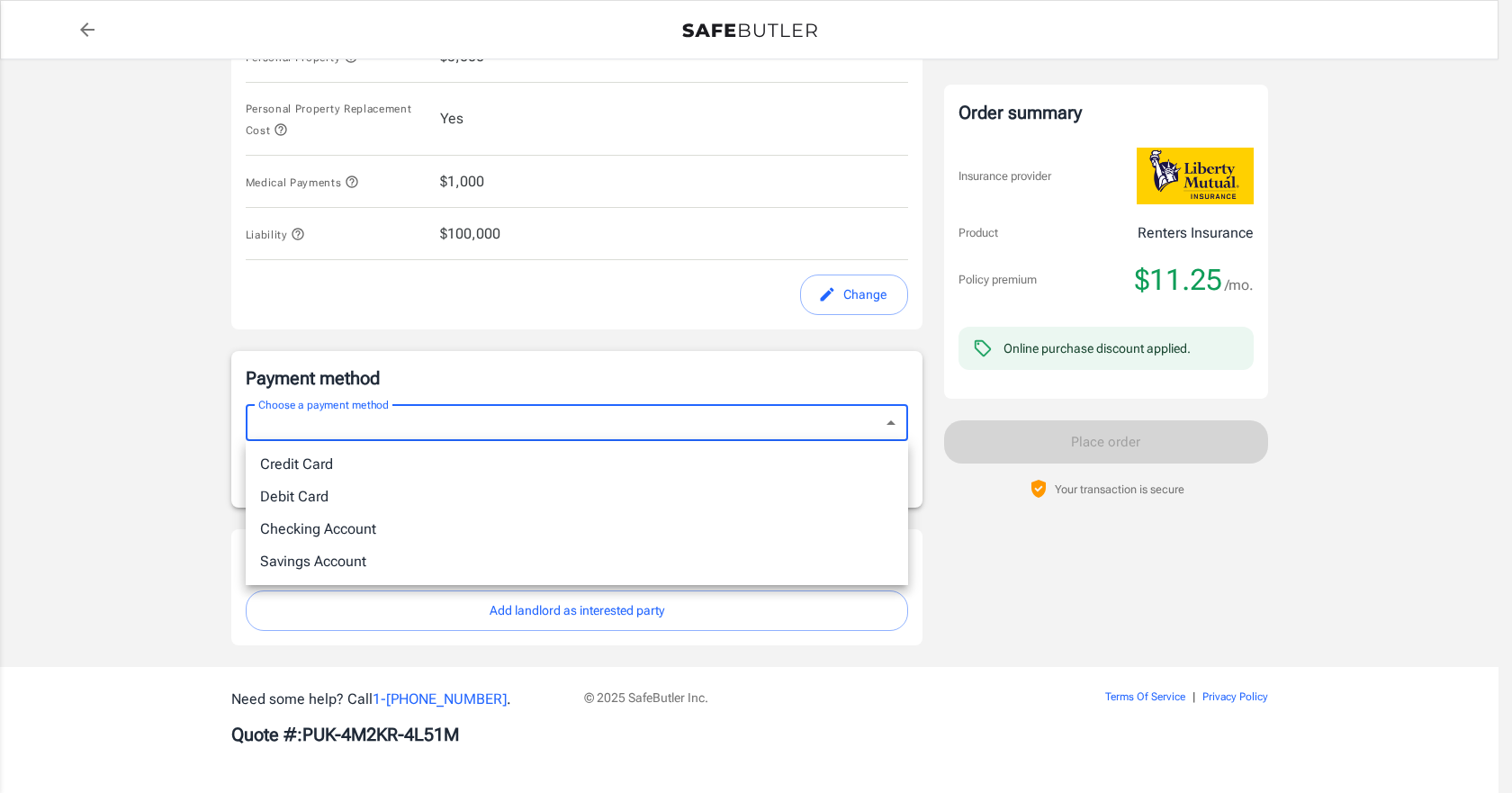
click at [389, 498] on li "Debit Card" at bounding box center [577, 497] width 663 height 33
type input "debit"
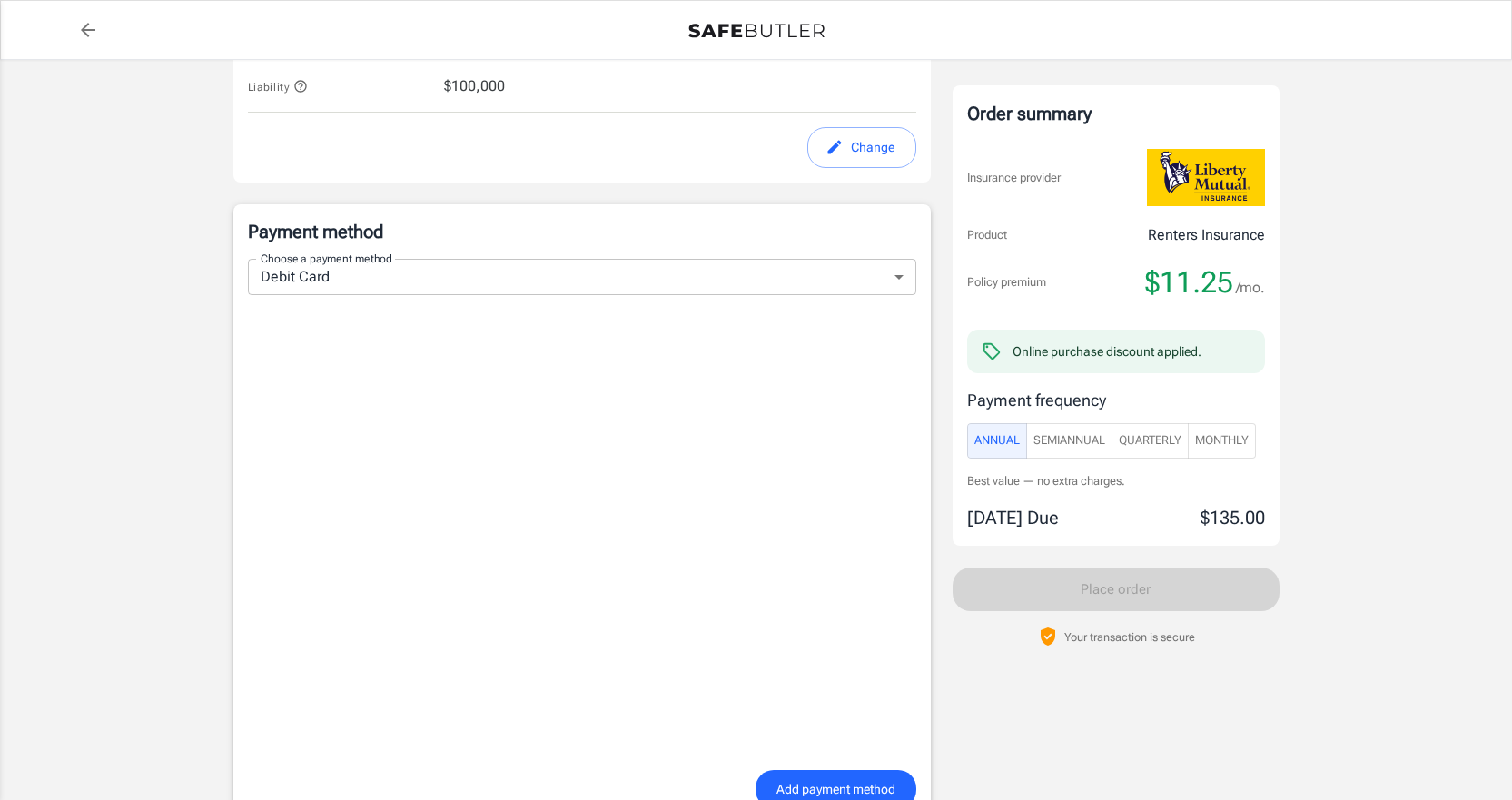
scroll to position [1128, 0]
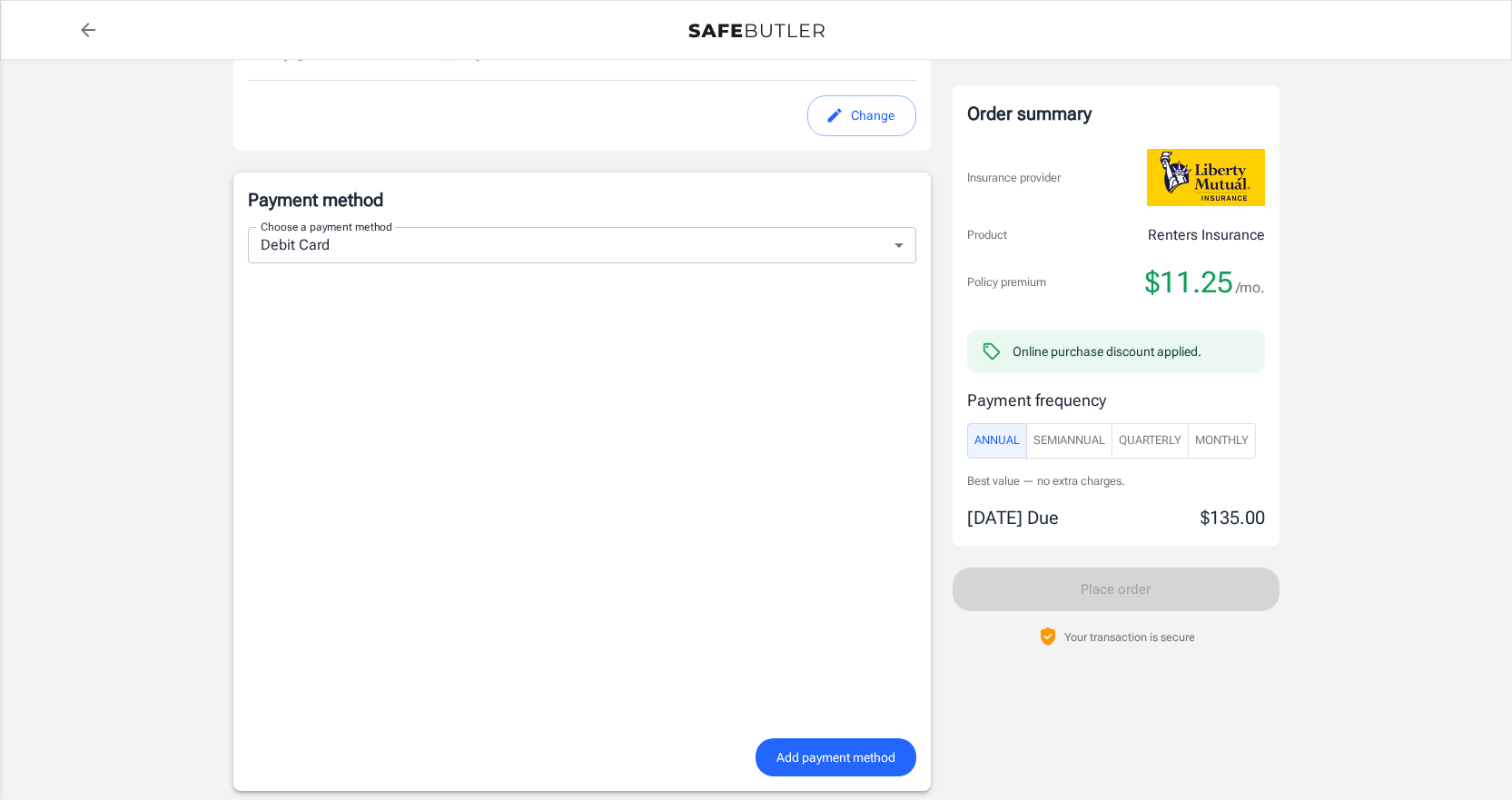
click at [823, 758] on span "Add payment method" at bounding box center [835, 757] width 119 height 23
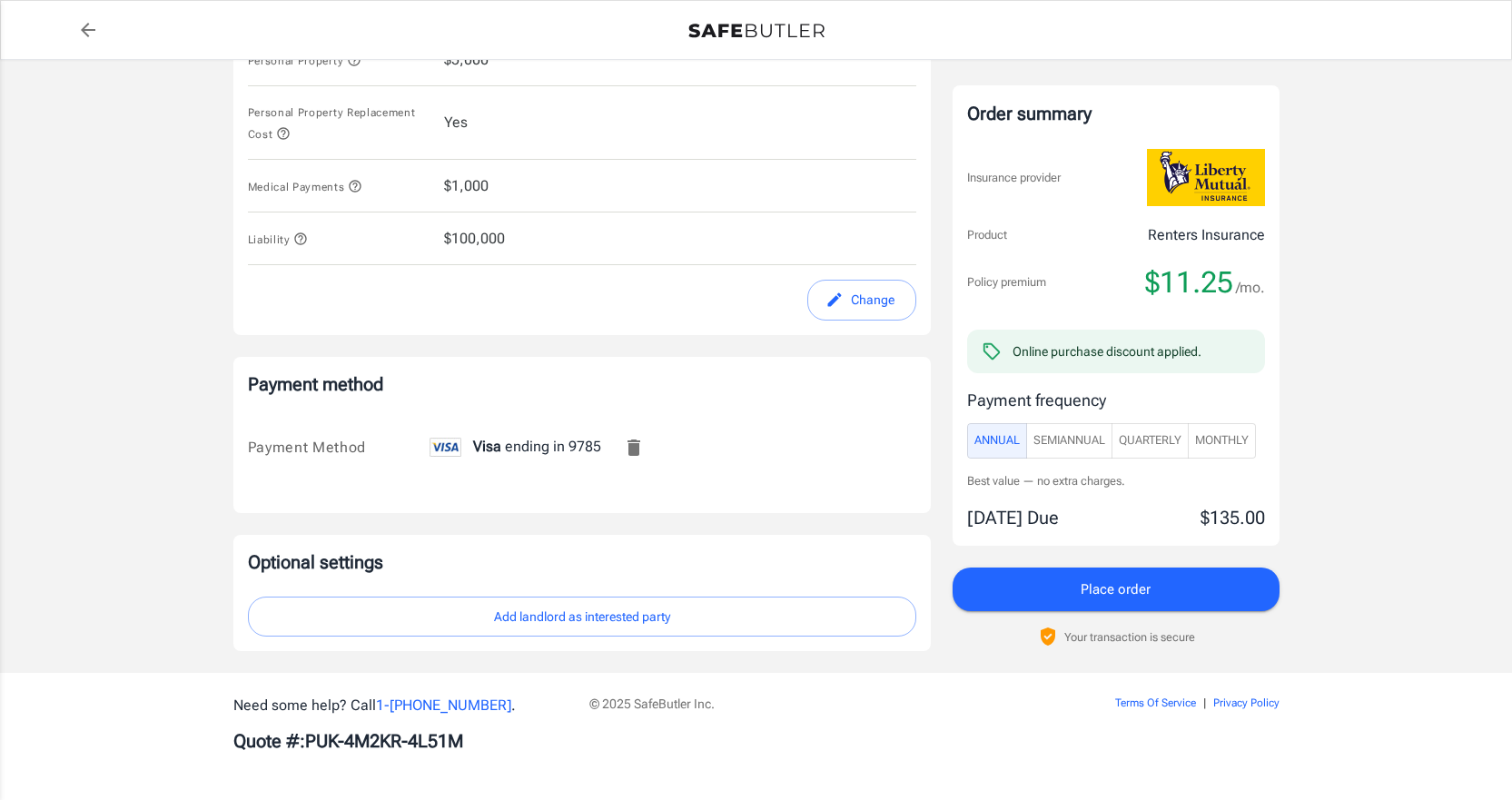
scroll to position [943, 0]
click at [1235, 437] on span "Monthly" at bounding box center [1221, 440] width 54 height 21
click at [609, 616] on button "Add landlord as interested party" at bounding box center [582, 616] width 668 height 41
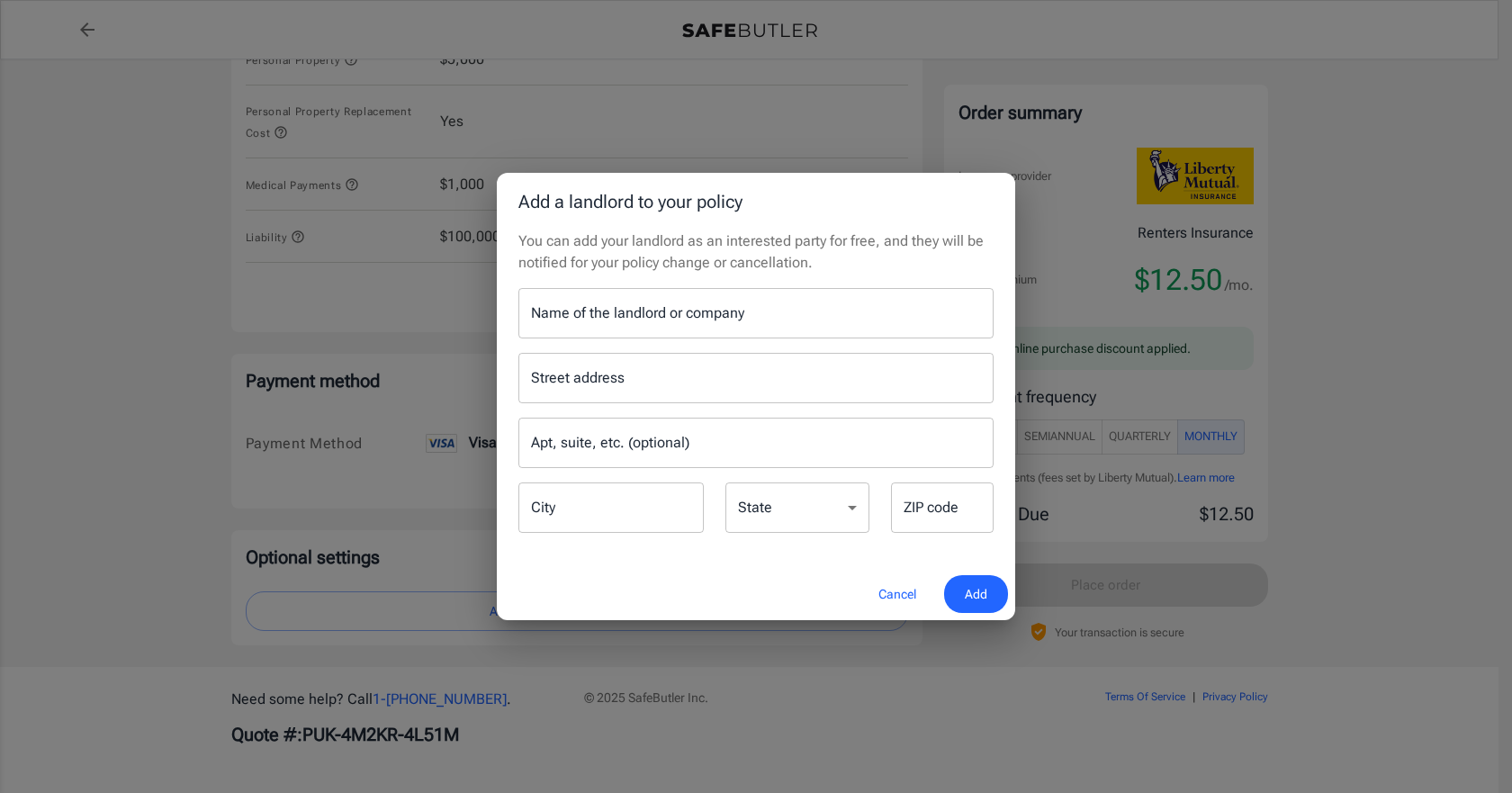
click at [606, 310] on input "Name of the landlord or company" at bounding box center [756, 313] width 475 height 51
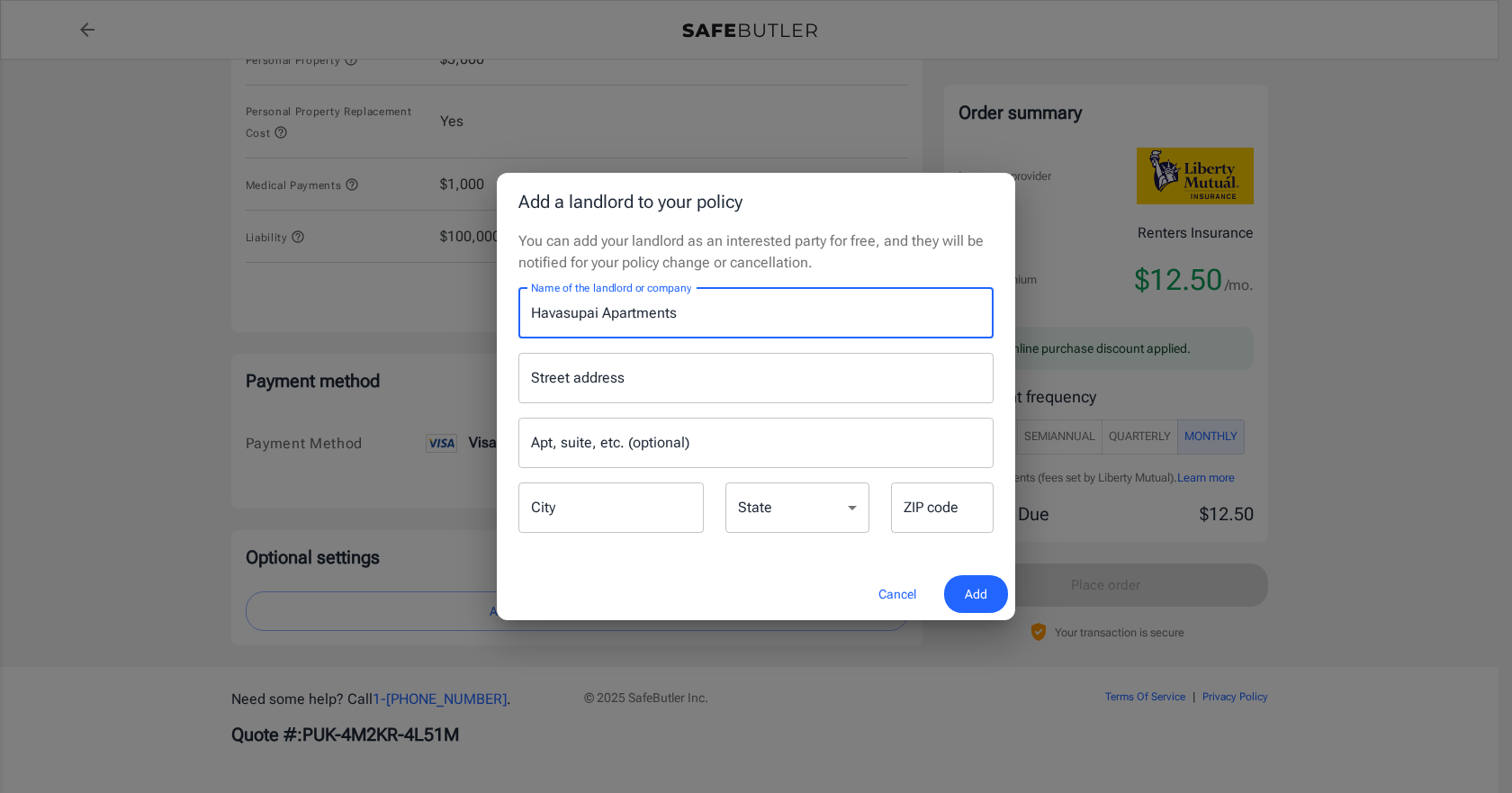
type input "Havasupai Apartments"
click at [578, 377] on div "Street address Street address" at bounding box center [756, 378] width 475 height 51
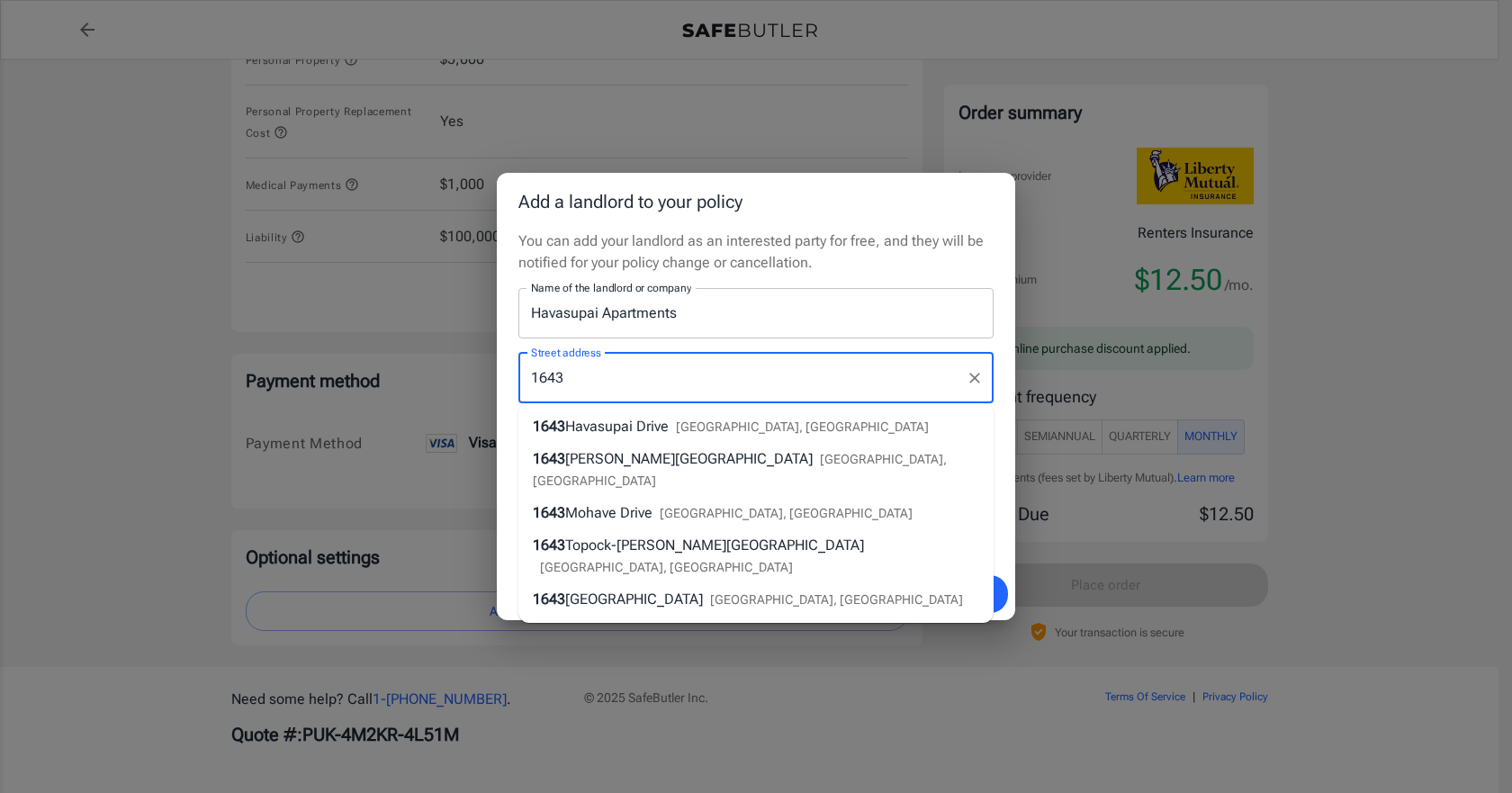
click at [584, 435] on div "[STREET_ADDRESS]" at bounding box center [731, 426] width 396 height 22
type input "[GEOGRAPHIC_DATA]"
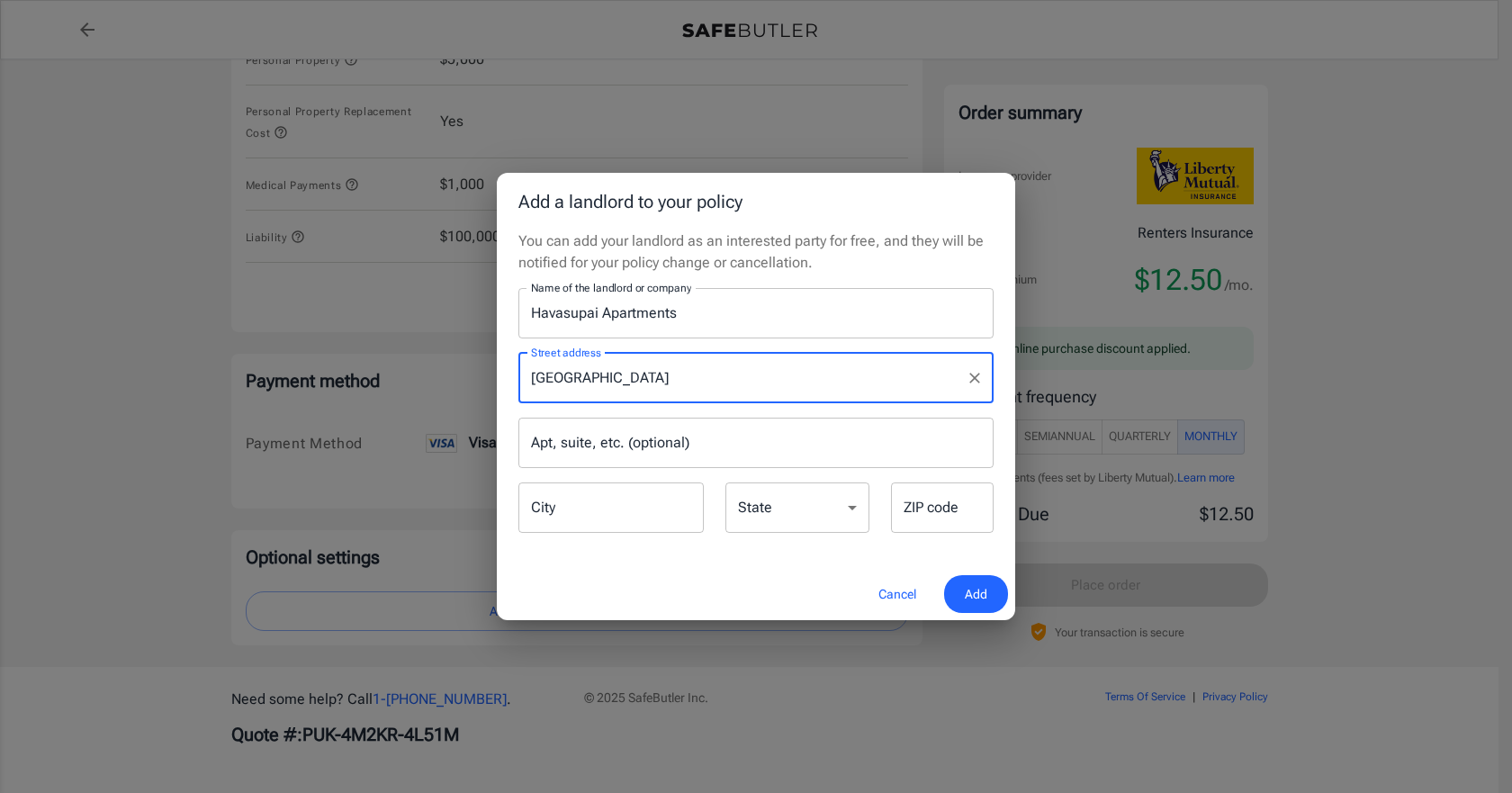
type input "[GEOGRAPHIC_DATA]"
select select "AZ"
type input "86442"
type input "[GEOGRAPHIC_DATA]"
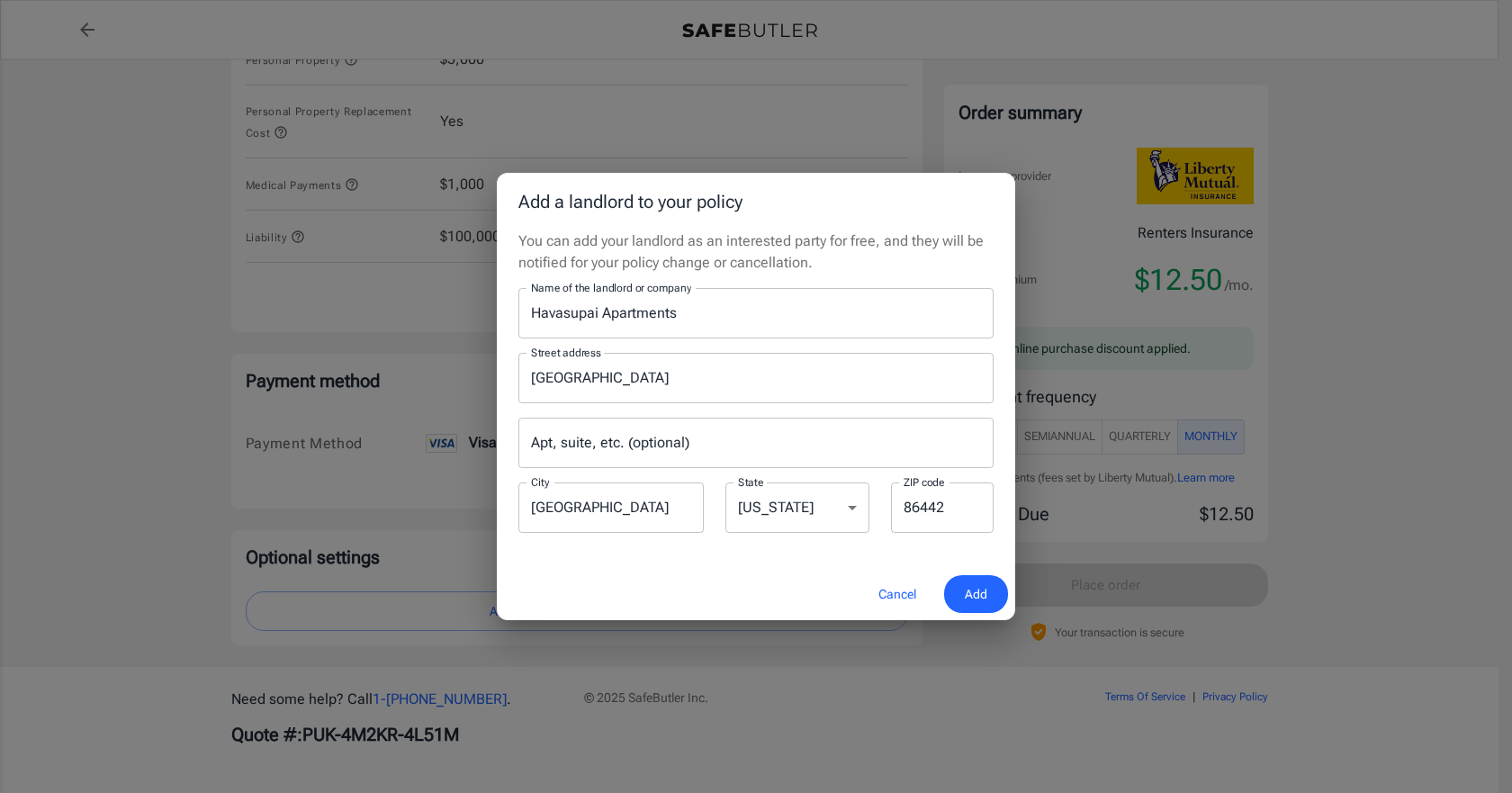
click at [603, 442] on input "Apt, suite, etc. (optional)" at bounding box center [756, 443] width 475 height 51
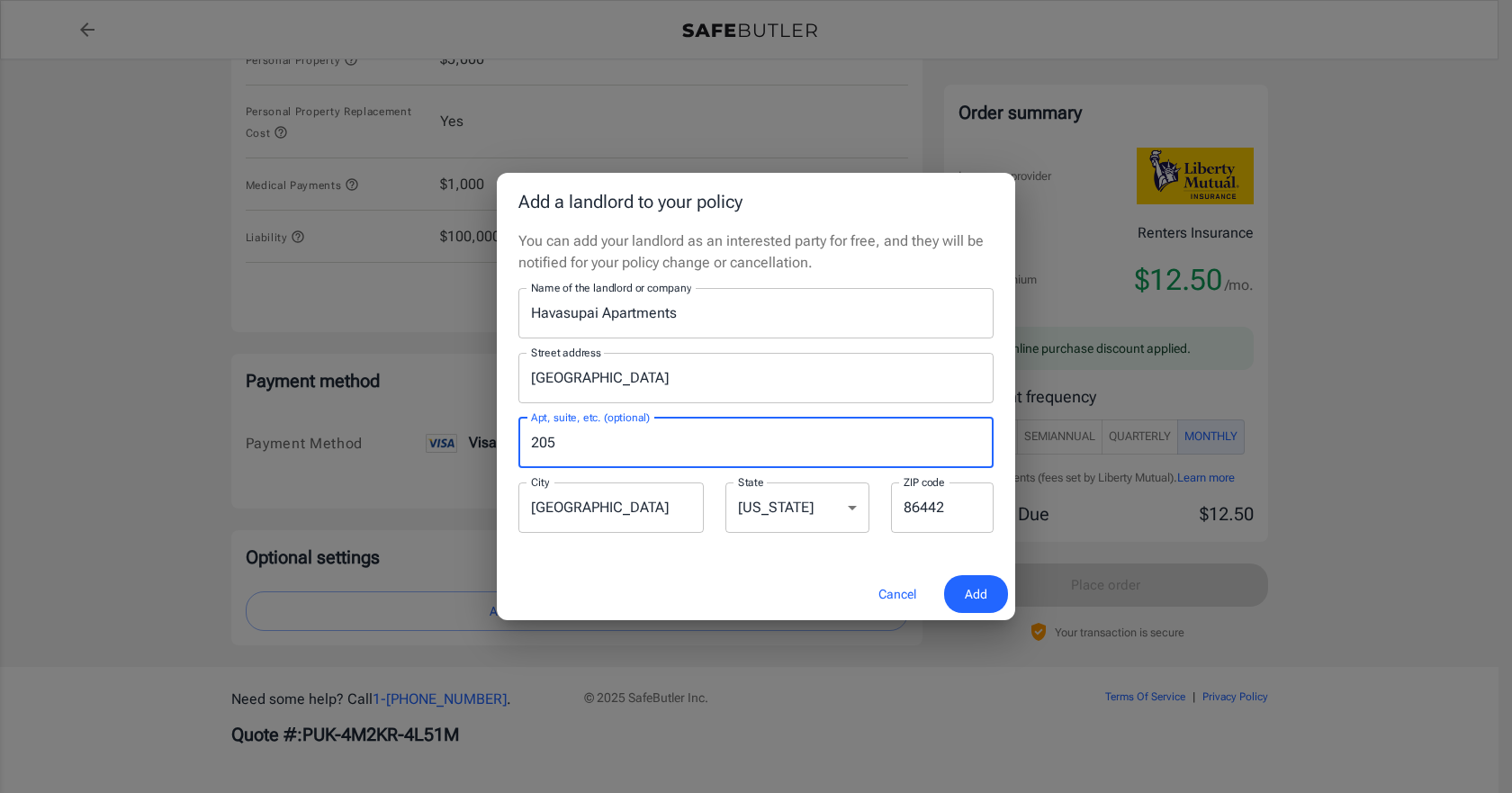
type input "205"
click at [783, 578] on div "Cancel Add" at bounding box center [756, 594] width 519 height 53
click at [971, 585] on span "Add" at bounding box center [976, 594] width 23 height 23
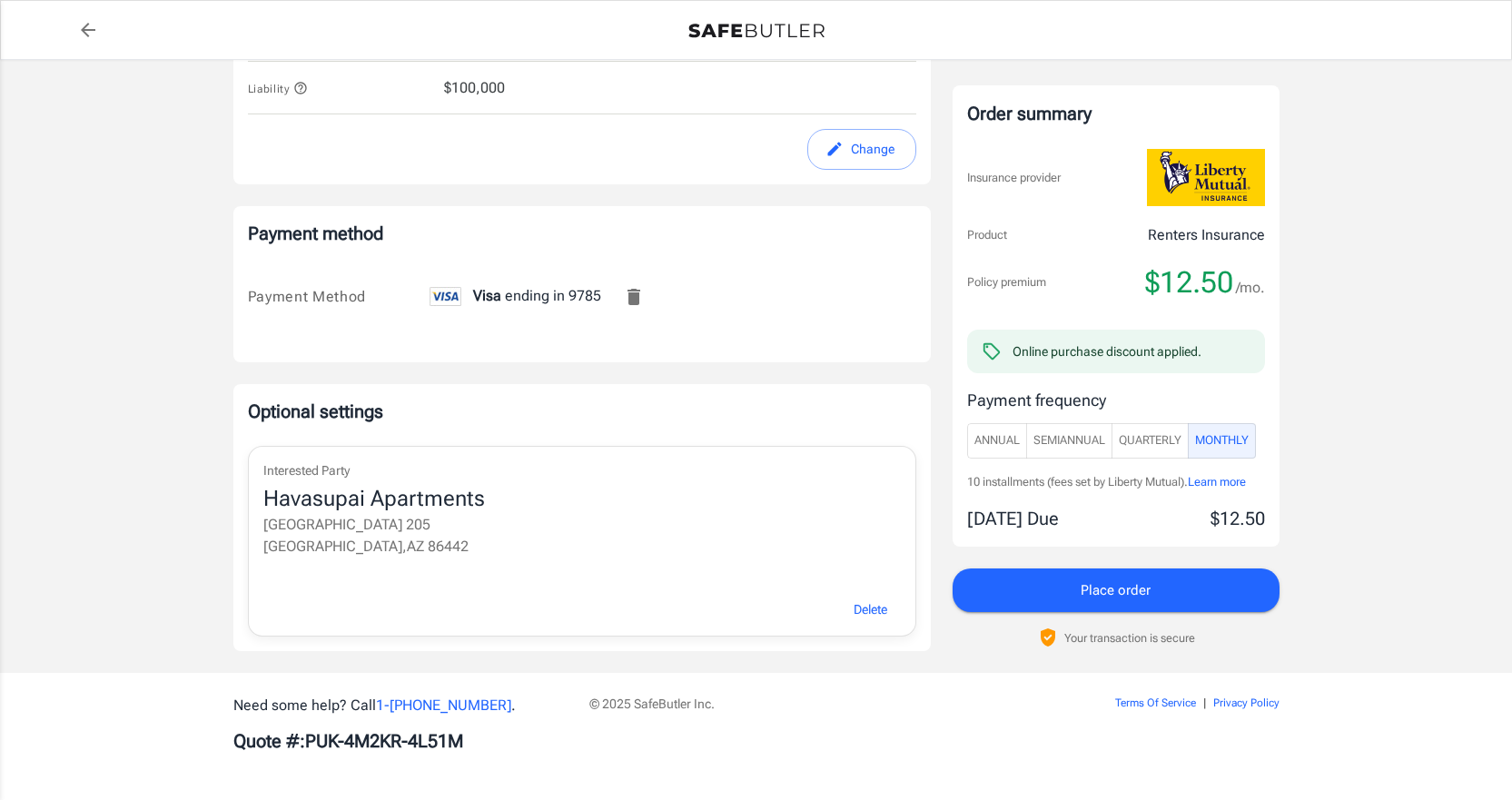
click at [1129, 599] on span "Place order" at bounding box center [1115, 590] width 70 height 24
